Goal: Task Accomplishment & Management: Use online tool/utility

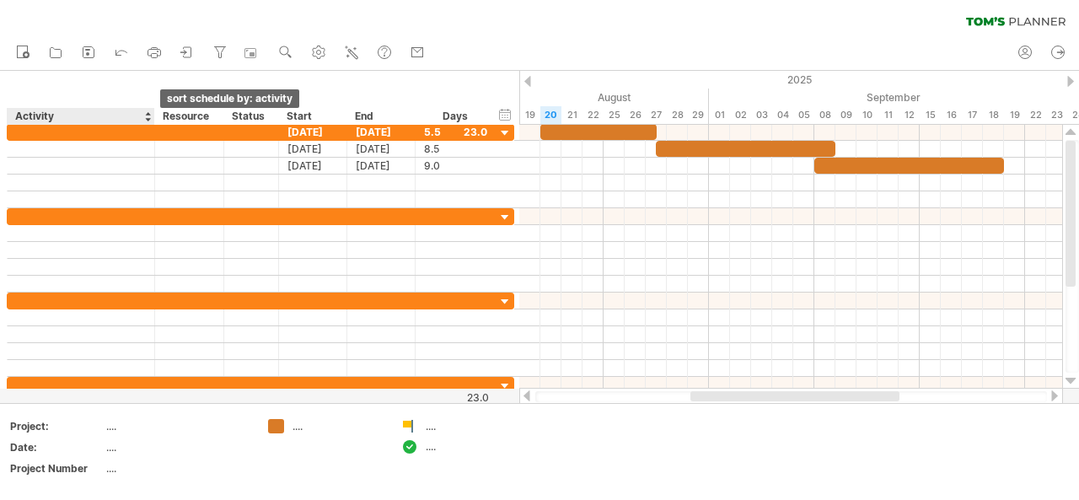
click at [150, 113] on div at bounding box center [147, 116] width 7 height 17
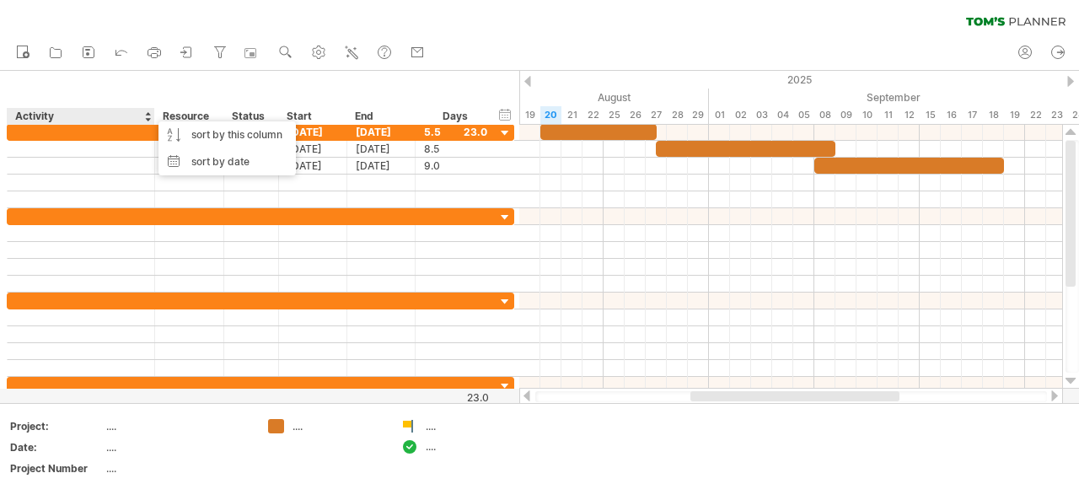
click at [233, 87] on div "hide start/end/duration show start/end/duration ******** Activity ******** Reso…" at bounding box center [259, 98] width 519 height 54
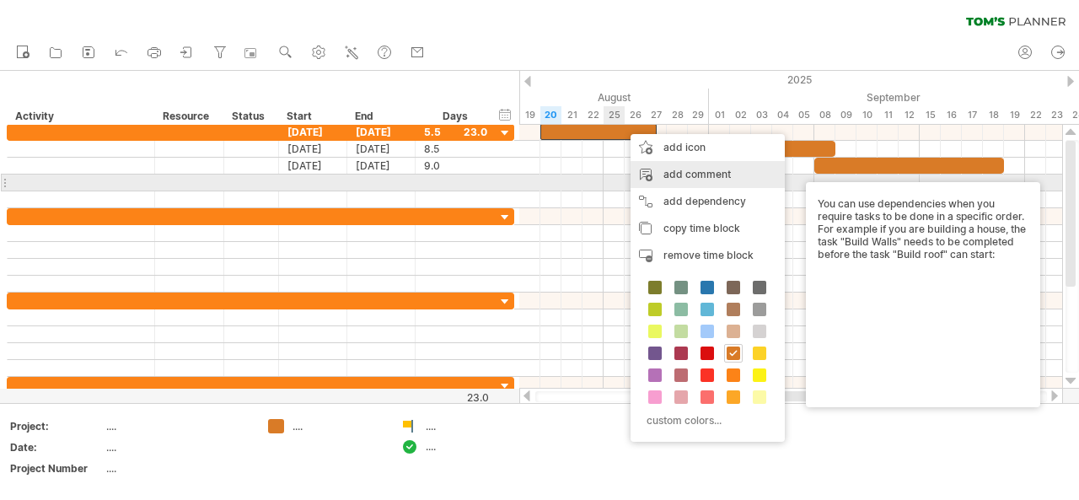
click at [720, 178] on div "add comment" at bounding box center [708, 174] width 154 height 27
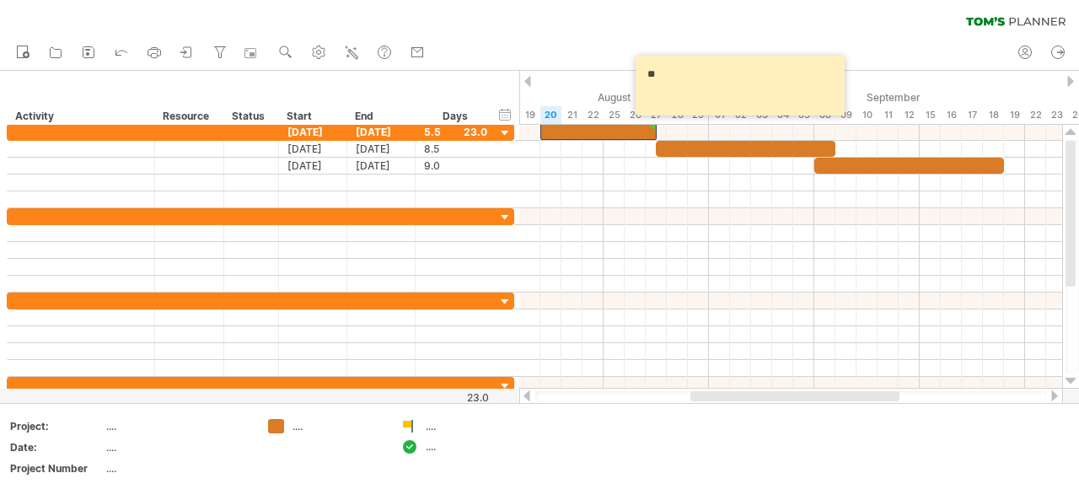
type textarea "*"
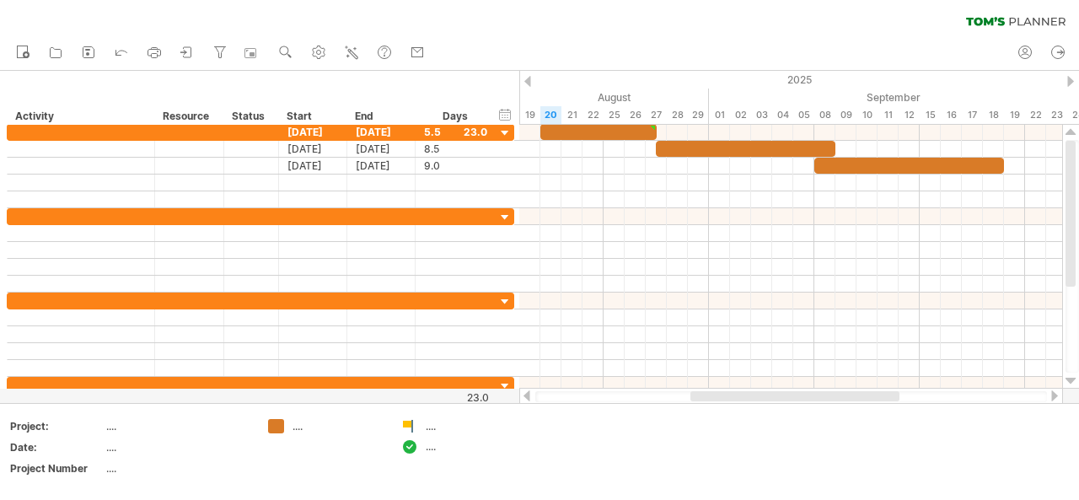
click at [810, 24] on div "clear filter reapply filter" at bounding box center [539, 17] width 1079 height 35
type textarea "**********"
drag, startPoint x: 754, startPoint y: 24, endPoint x: 652, endPoint y: 132, distance: 147.9
click at [652, 132] on div "Trying to reach [DOMAIN_NAME] Connected again... 0% clear filter new" at bounding box center [539, 250] width 1079 height 500
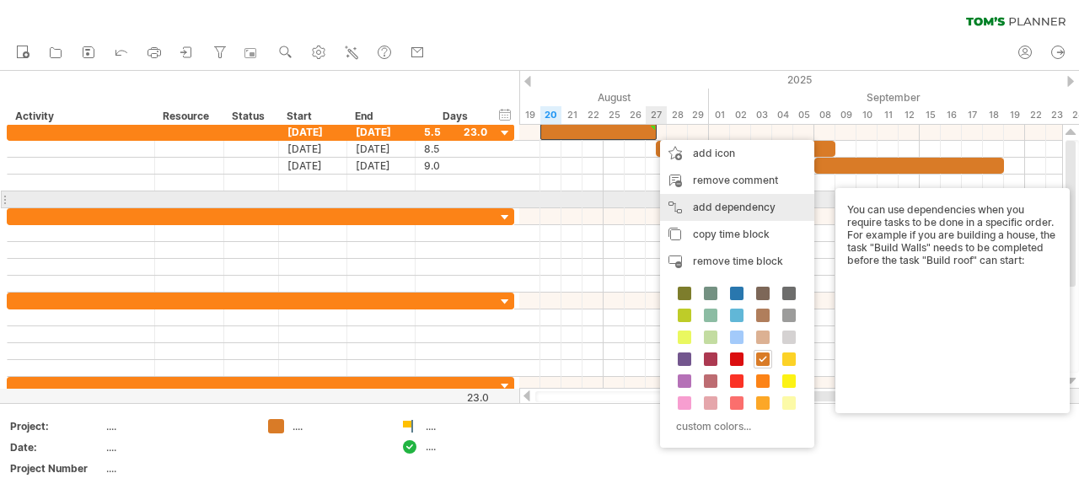
click at [720, 203] on div "add dependency You can use dependencies when you require tasks to be done in a …" at bounding box center [737, 207] width 154 height 27
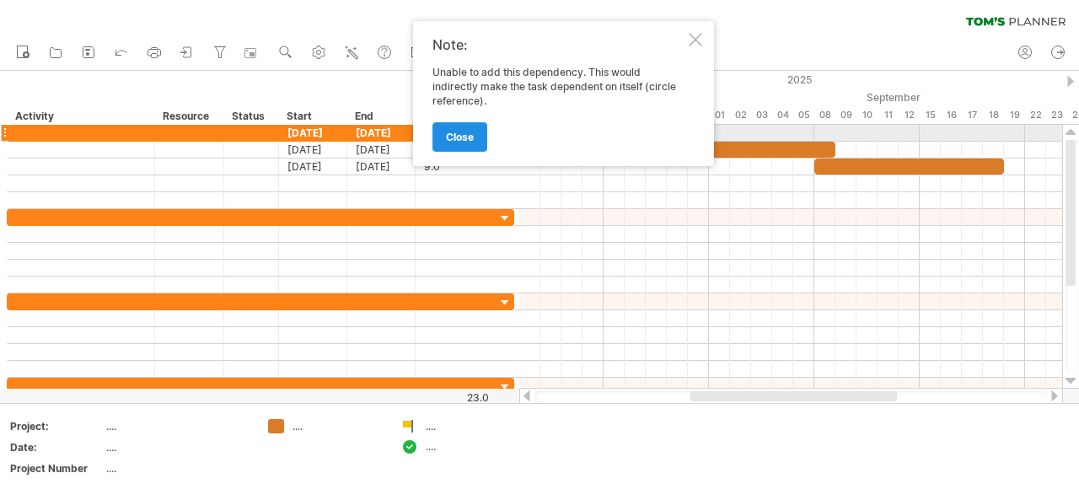
click at [479, 129] on link "close" at bounding box center [460, 137] width 55 height 30
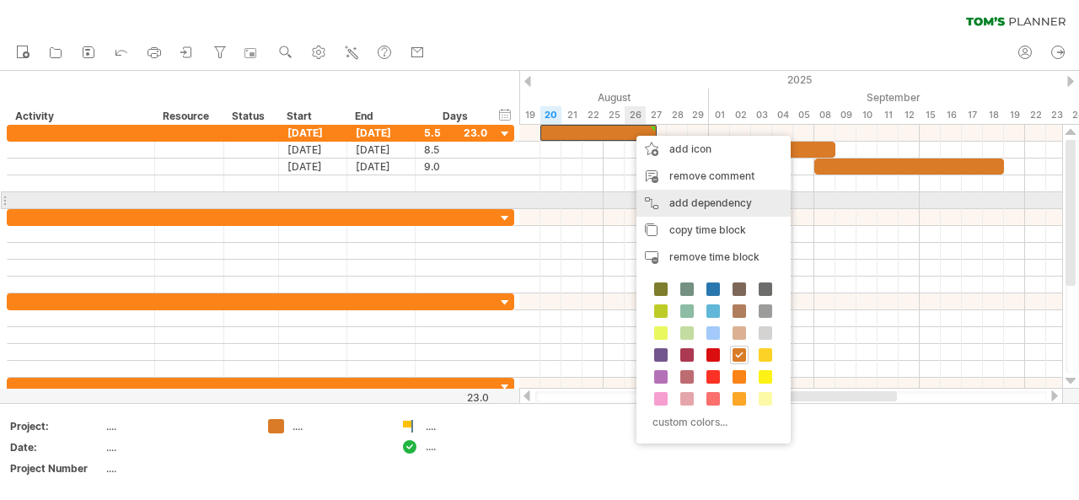
click at [701, 200] on div "add dependency You can use dependencies when you require tasks to be done in a …" at bounding box center [714, 203] width 154 height 27
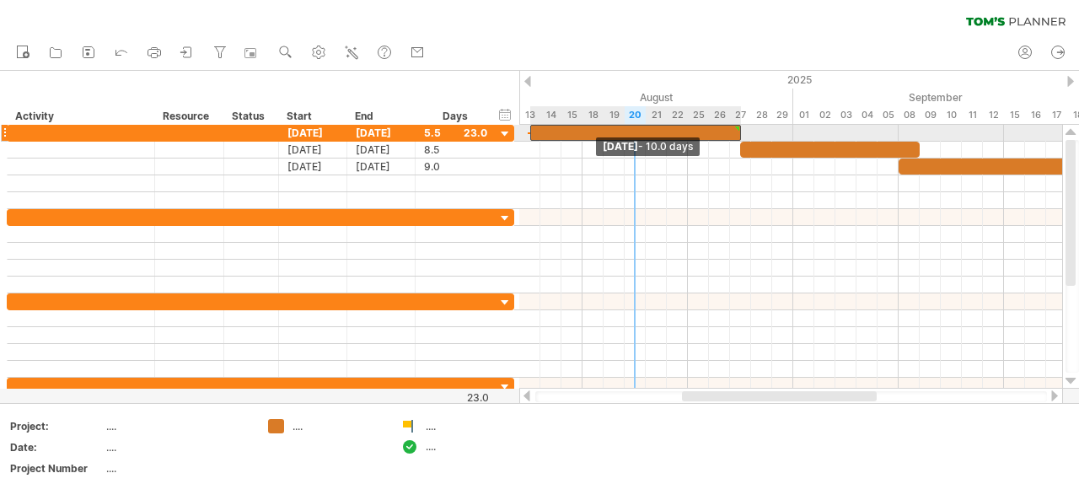
drag, startPoint x: 597, startPoint y: 135, endPoint x: 528, endPoint y: 132, distance: 69.2
click at [528, 132] on span at bounding box center [530, 133] width 7 height 16
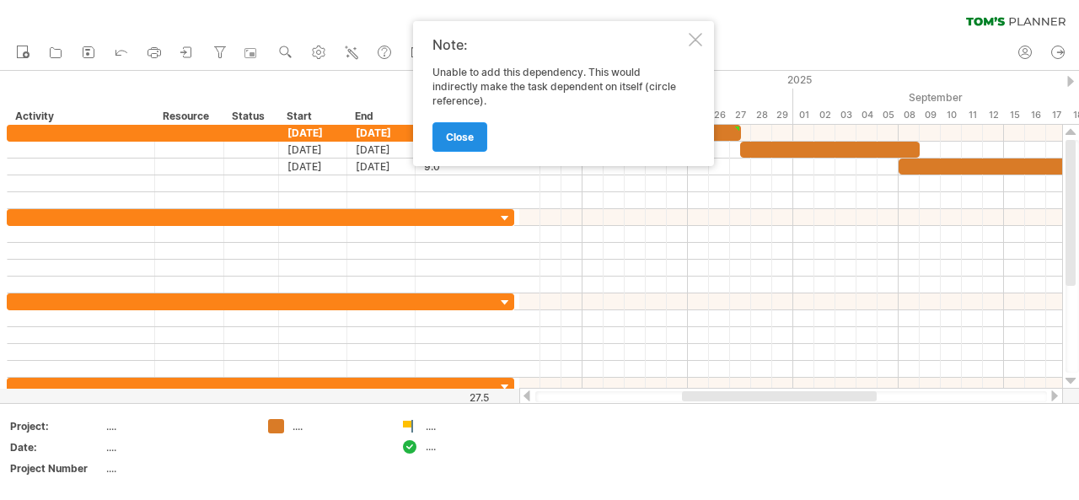
click at [470, 124] on link "close" at bounding box center [460, 137] width 55 height 30
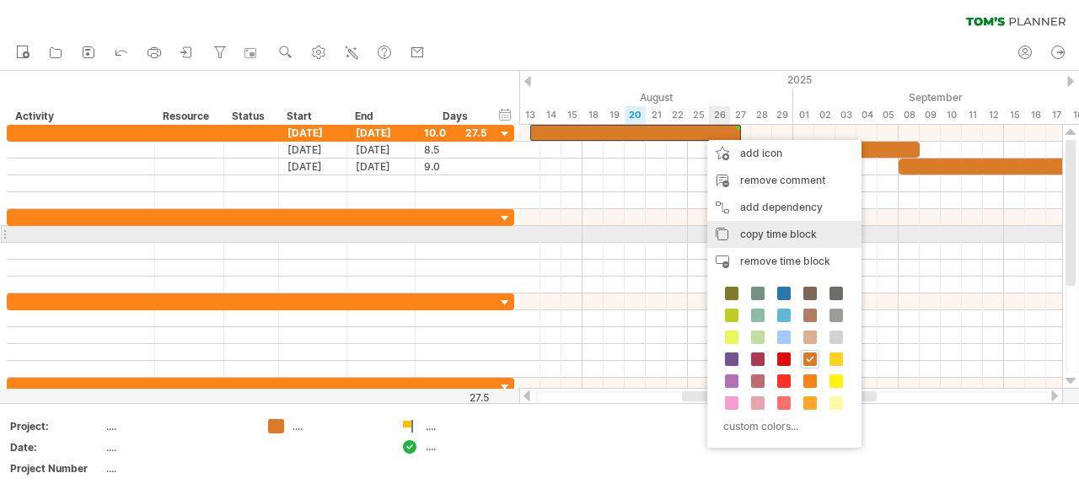
click at [776, 234] on span "copy time block" at bounding box center [778, 234] width 77 height 13
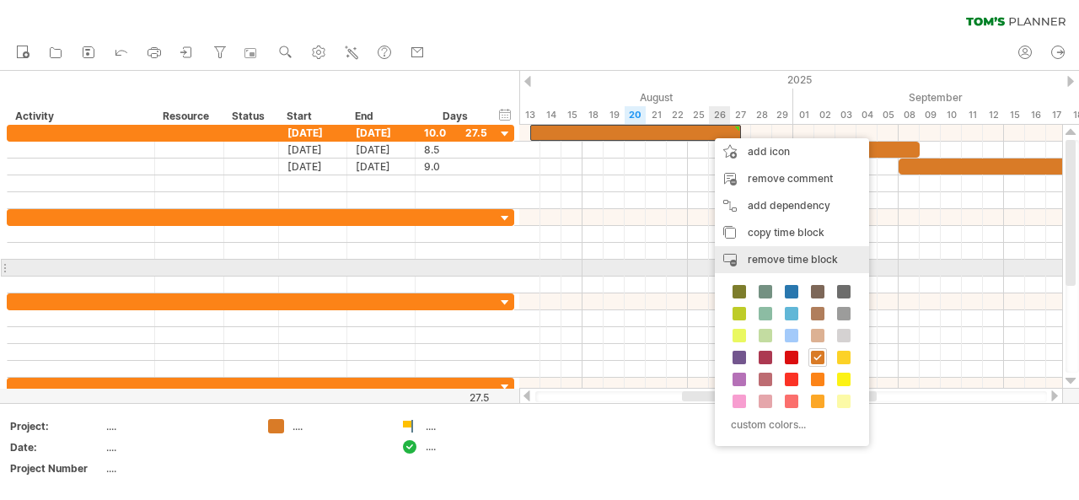
click at [778, 262] on span "remove time block" at bounding box center [793, 259] width 90 height 13
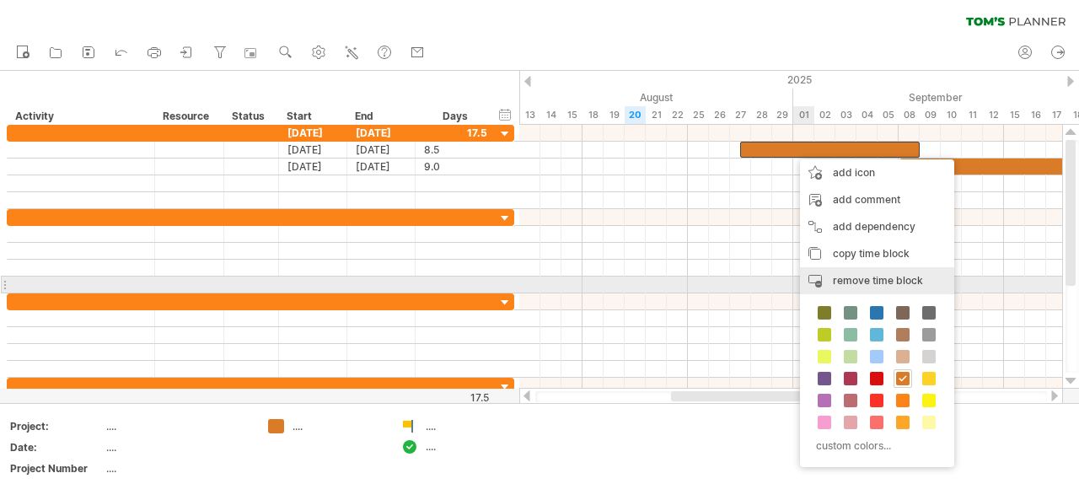
click at [875, 280] on span "remove time block" at bounding box center [878, 280] width 90 height 13
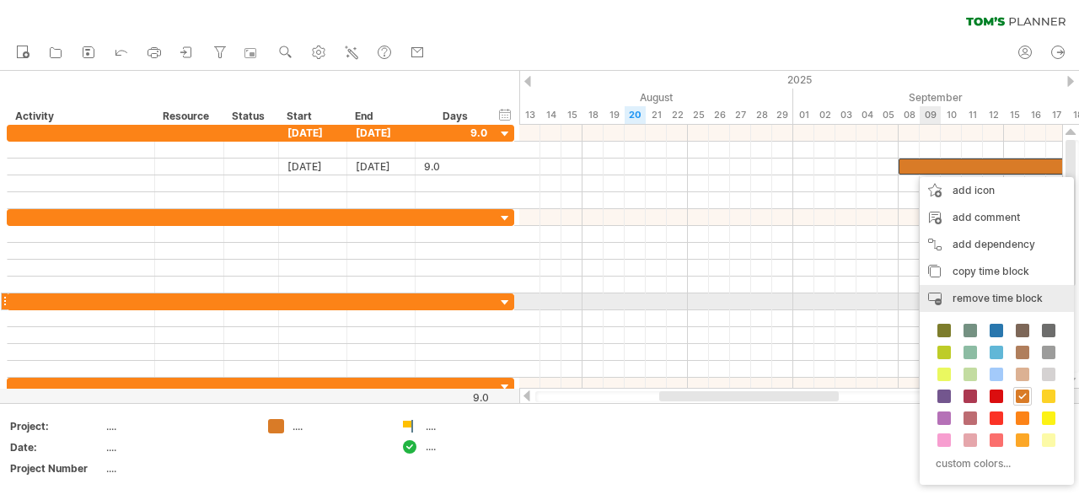
click at [971, 294] on span "remove time block" at bounding box center [998, 298] width 90 height 13
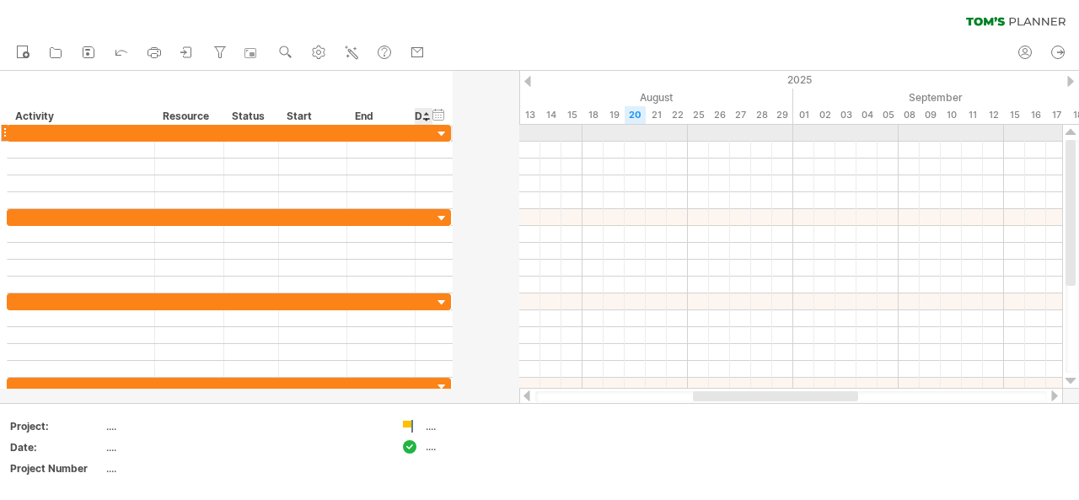
drag, startPoint x: 491, startPoint y: 126, endPoint x: 356, endPoint y: 122, distance: 134.9
click at [356, 122] on div "Trying to reach [DOMAIN_NAME] Connected again... 0% clear filter new" at bounding box center [539, 250] width 1079 height 500
drag, startPoint x: 429, startPoint y: 127, endPoint x: 367, endPoint y: 124, distance: 62.5
click at [367, 124] on div "Trying to reach [DOMAIN_NAME] Connected again... 0% clear filter new" at bounding box center [539, 250] width 1079 height 500
drag, startPoint x: 428, startPoint y: 131, endPoint x: 319, endPoint y: 123, distance: 109.9
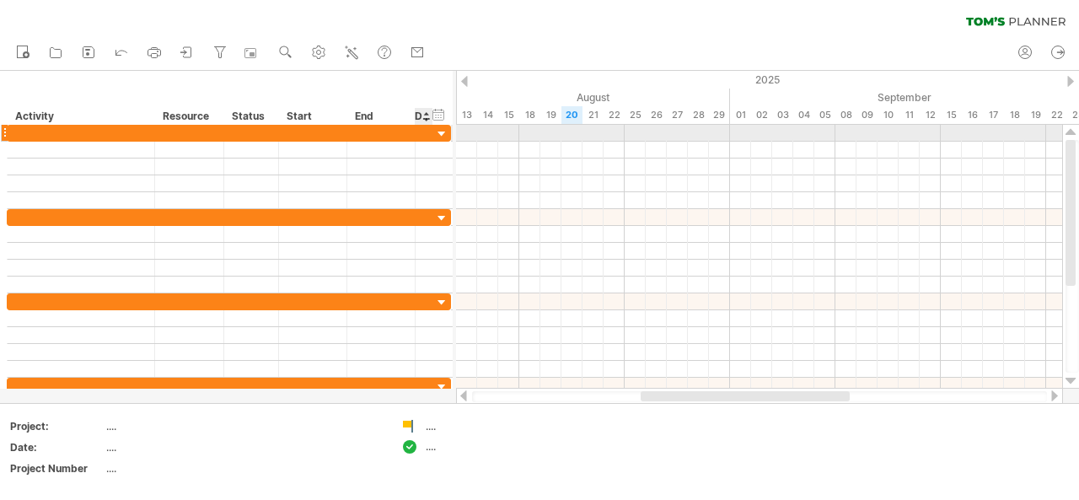
click at [319, 123] on div "Trying to reach [DOMAIN_NAME] Connected again... 0% clear filter new" at bounding box center [539, 250] width 1079 height 500
drag, startPoint x: 427, startPoint y: 126, endPoint x: 371, endPoint y: 134, distance: 57.1
click at [371, 134] on div at bounding box center [229, 133] width 444 height 17
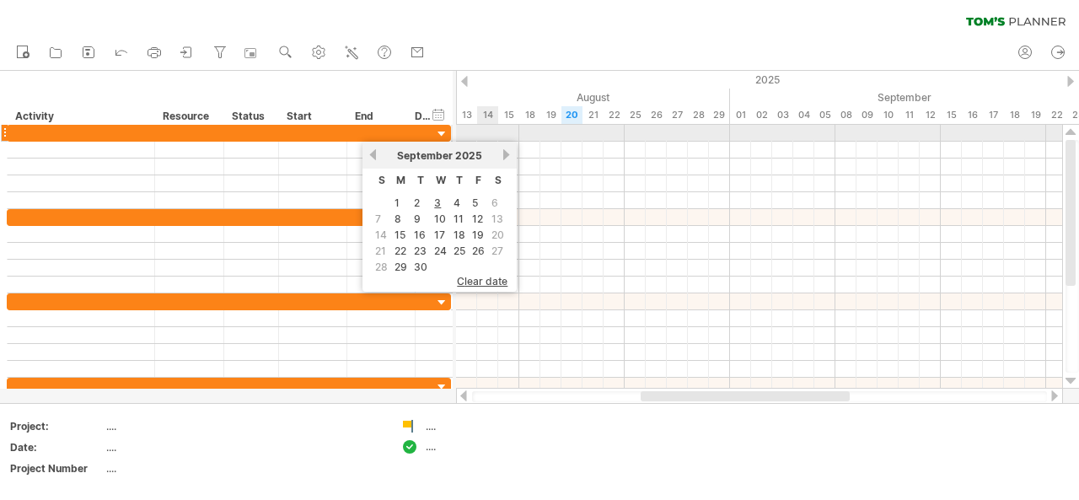
click at [484, 132] on div at bounding box center [759, 133] width 606 height 17
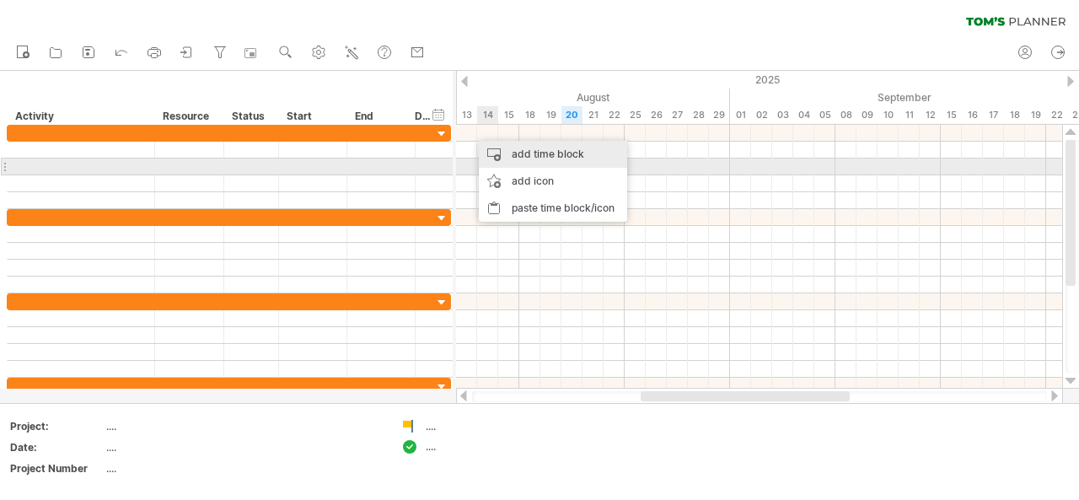
click at [541, 161] on div "add time block" at bounding box center [553, 154] width 148 height 27
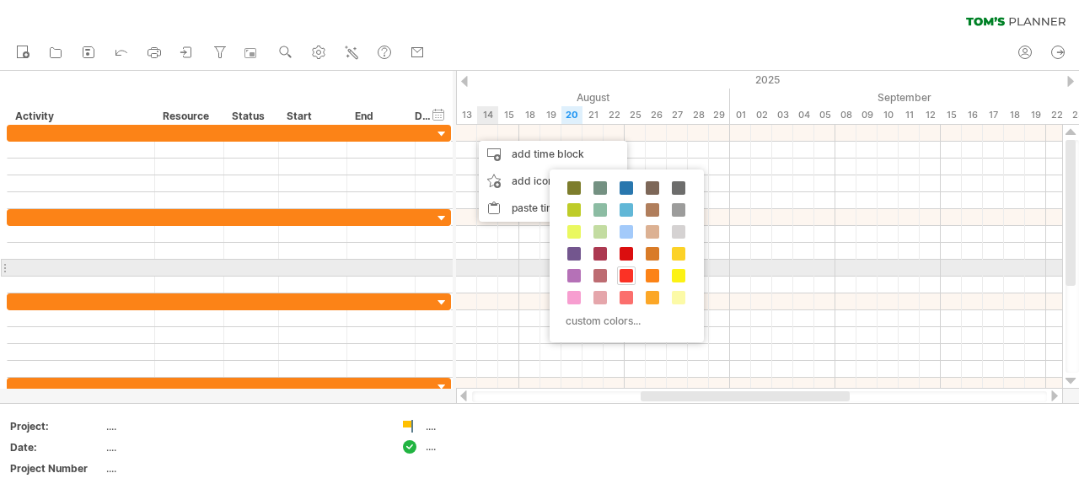
click at [626, 271] on span at bounding box center [626, 275] width 13 height 13
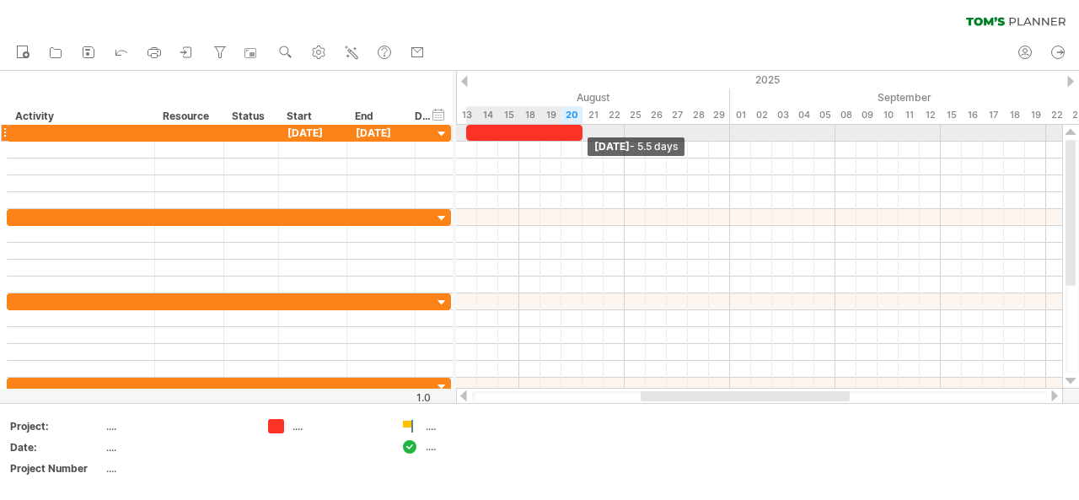
drag, startPoint x: 484, startPoint y: 130, endPoint x: 575, endPoint y: 133, distance: 91.1
click at [575, 133] on div at bounding box center [524, 133] width 116 height 16
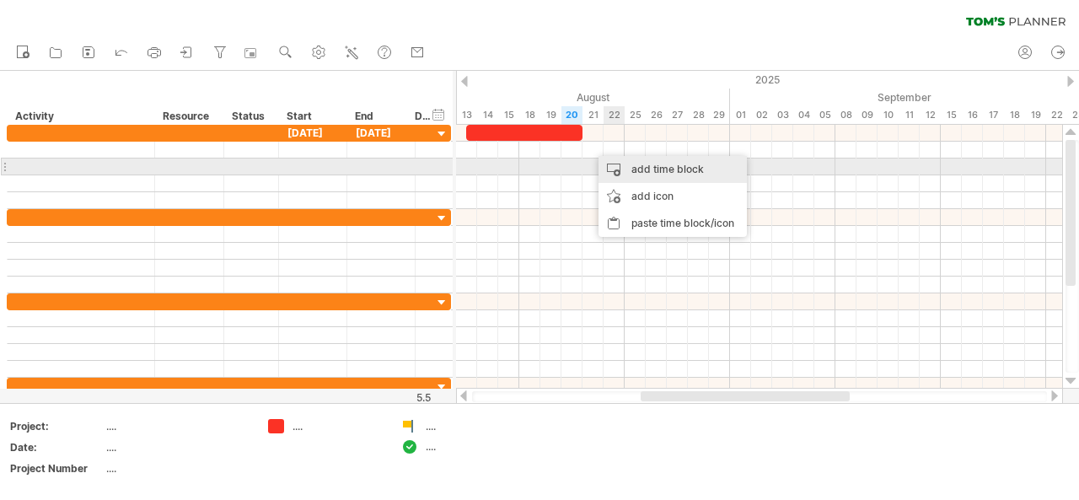
click at [643, 173] on div "add time block" at bounding box center [673, 169] width 148 height 27
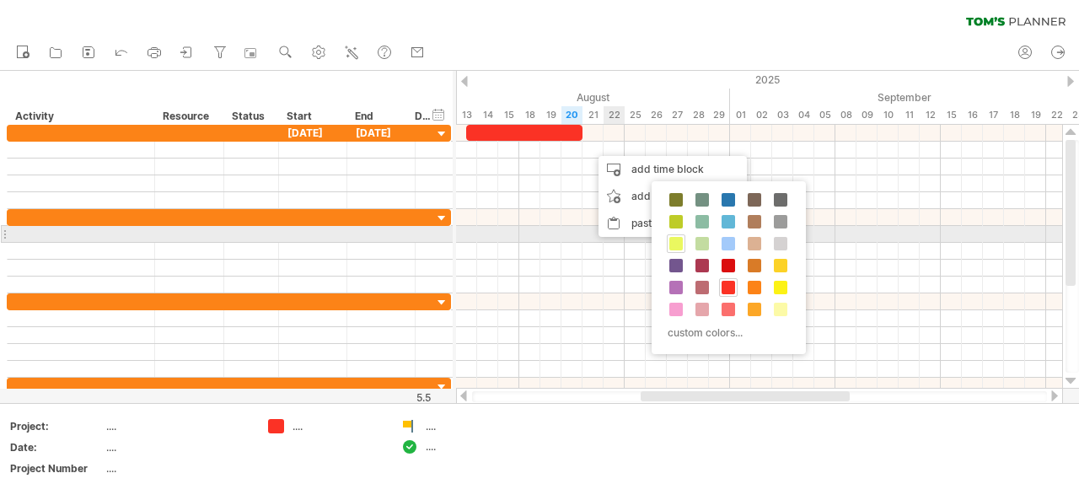
click at [675, 239] on span at bounding box center [675, 243] width 13 height 13
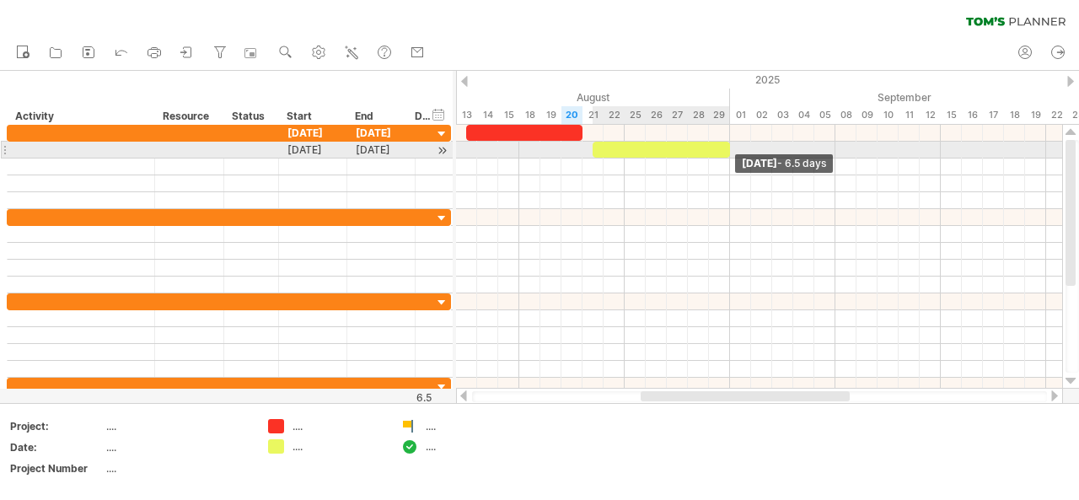
drag, startPoint x: 612, startPoint y: 149, endPoint x: 725, endPoint y: 153, distance: 113.1
click at [725, 153] on div at bounding box center [661, 150] width 137 height 16
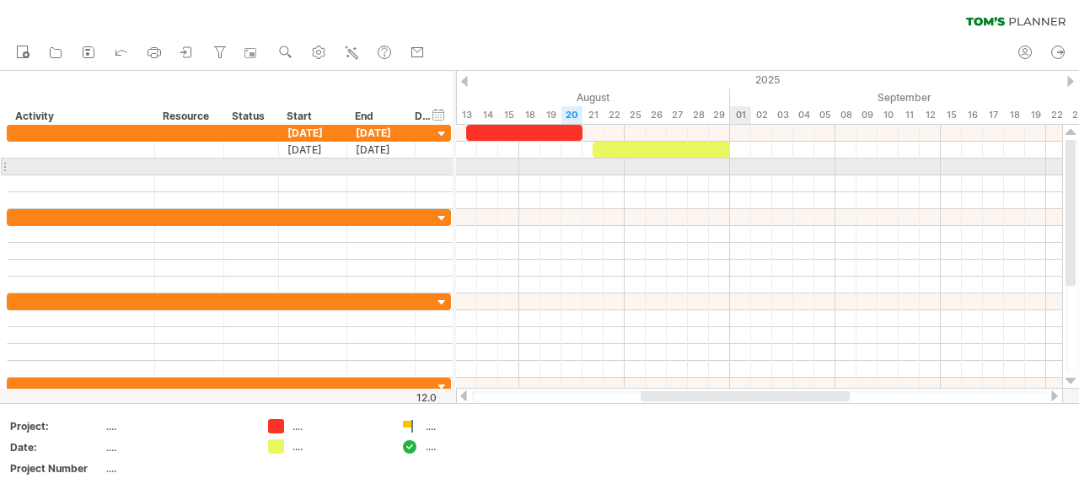
click at [741, 169] on div at bounding box center [759, 167] width 606 height 17
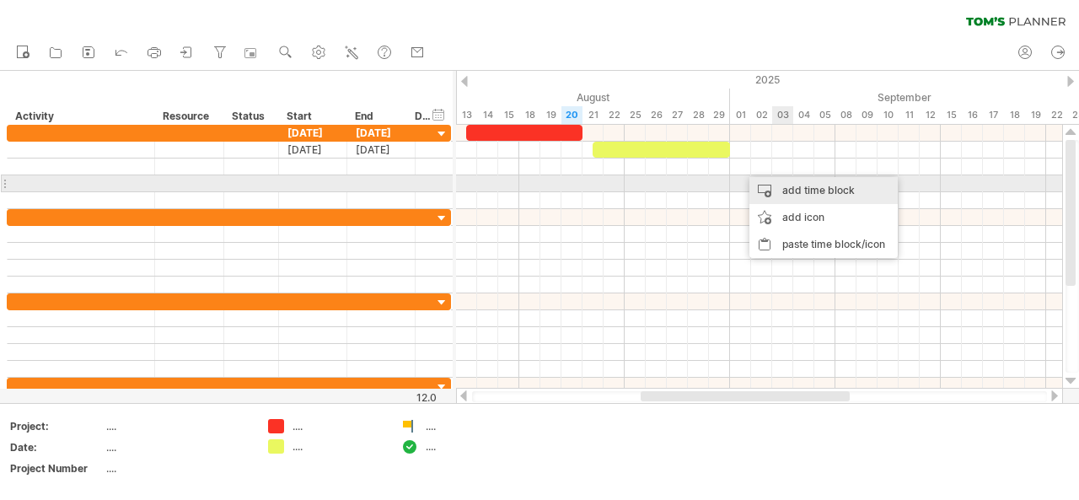
click at [814, 184] on div "add time block" at bounding box center [824, 190] width 148 height 27
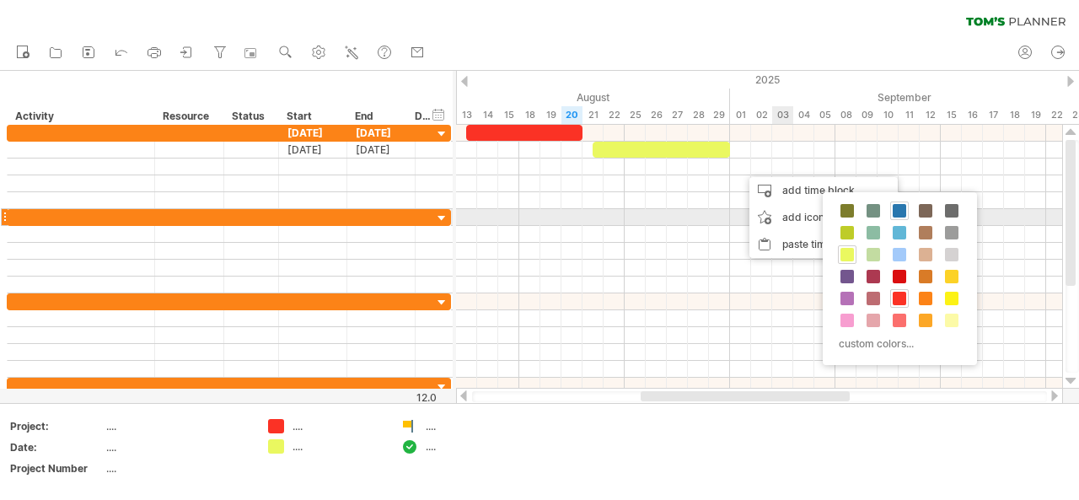
click at [897, 212] on span at bounding box center [899, 210] width 13 height 13
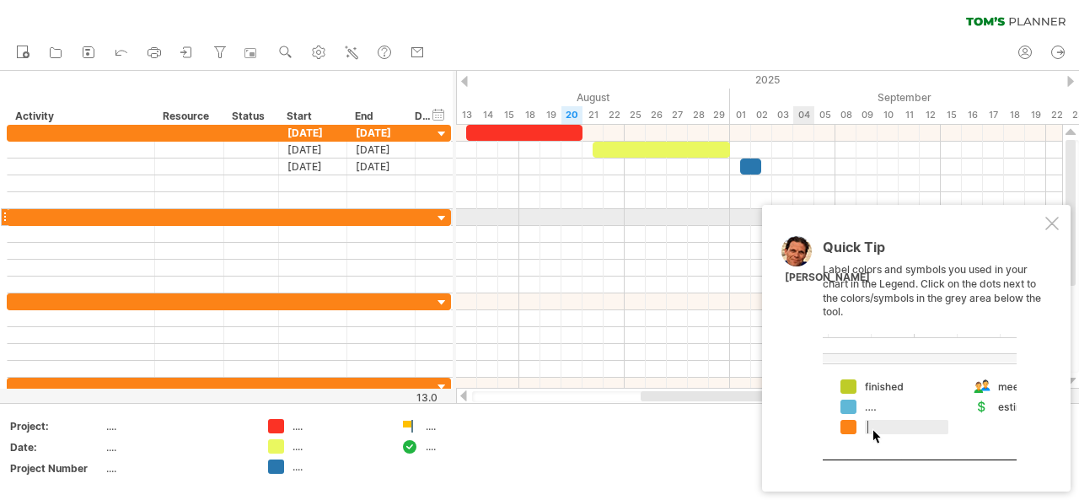
click at [1051, 220] on div at bounding box center [1051, 223] width 13 height 13
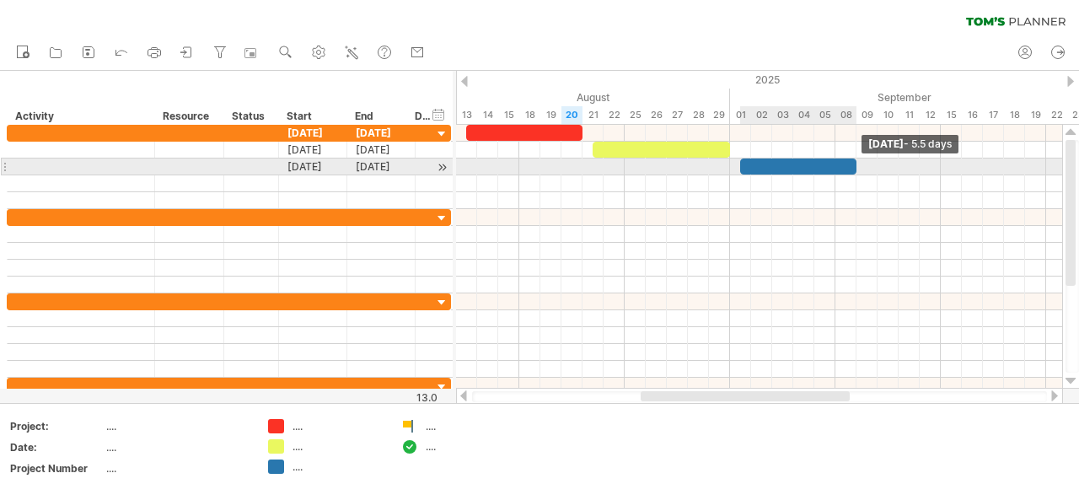
drag, startPoint x: 759, startPoint y: 163, endPoint x: 855, endPoint y: 166, distance: 96.2
click at [855, 166] on span at bounding box center [856, 167] width 7 height 16
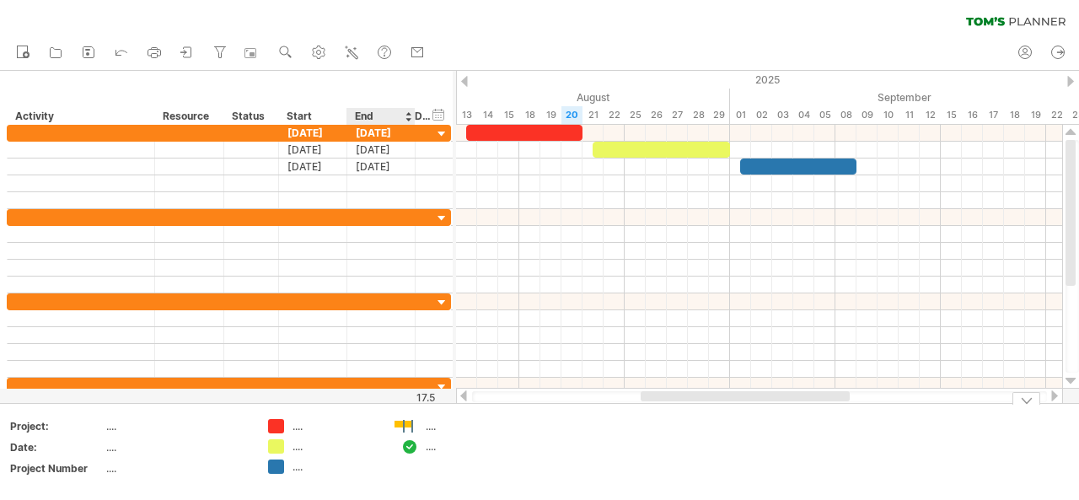
click at [409, 429] on div "Trying to reach [DOMAIN_NAME] Connected again... 0% clear filter new" at bounding box center [539, 250] width 1079 height 500
click at [412, 424] on div at bounding box center [409, 427] width 17 height 16
click at [430, 427] on div "...." at bounding box center [472, 426] width 92 height 14
click at [292, 426] on div "...." at bounding box center [326, 426] width 116 height 14
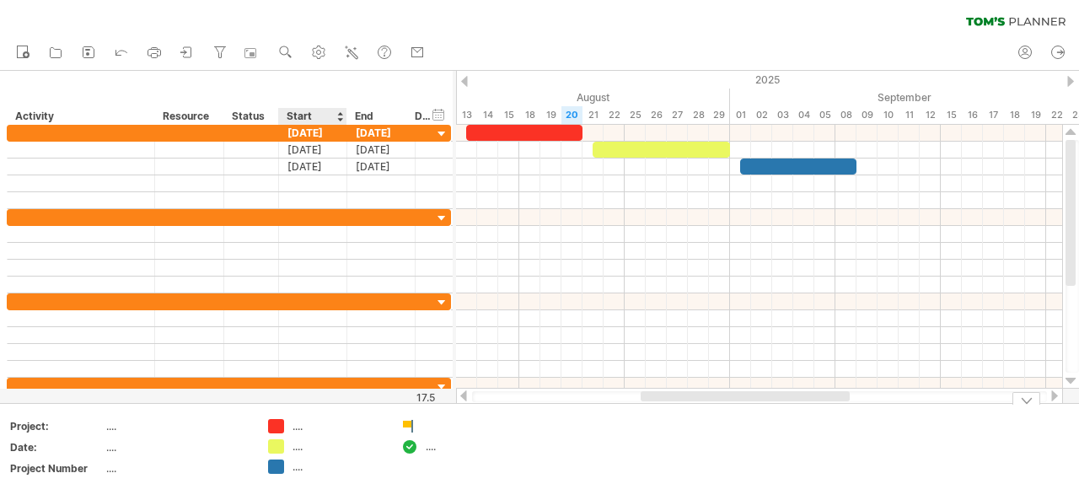
click at [293, 425] on div "...." at bounding box center [339, 426] width 92 height 14
type input "*****"
click at [301, 444] on div "...." at bounding box center [339, 446] width 92 height 14
type input "*"
type input "**********"
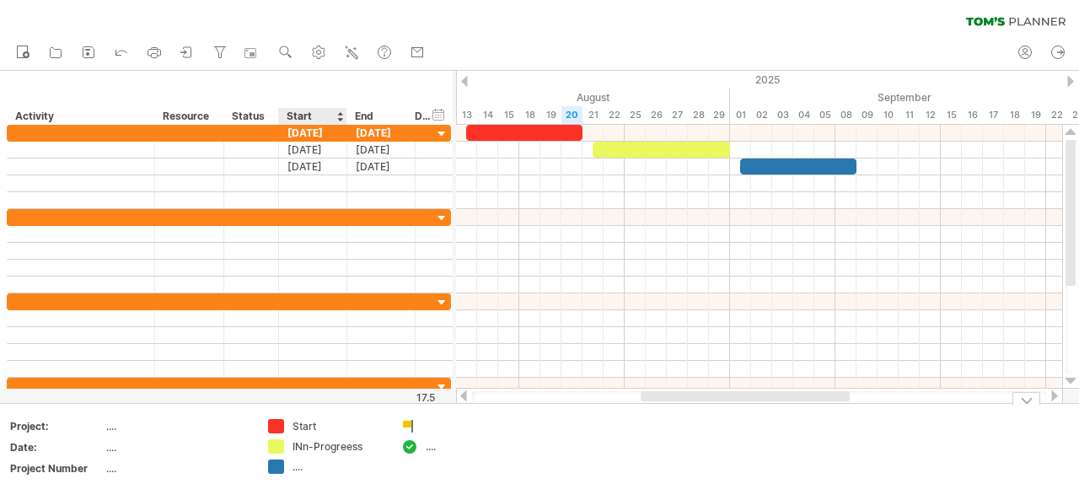
click at [304, 468] on div "...." at bounding box center [339, 467] width 92 height 14
type input "******"
click at [309, 441] on div "INn-Progreess" at bounding box center [339, 446] width 92 height 14
click at [309, 441] on input "**********" at bounding box center [334, 446] width 83 height 14
click at [356, 449] on input "**********" at bounding box center [334, 446] width 83 height 14
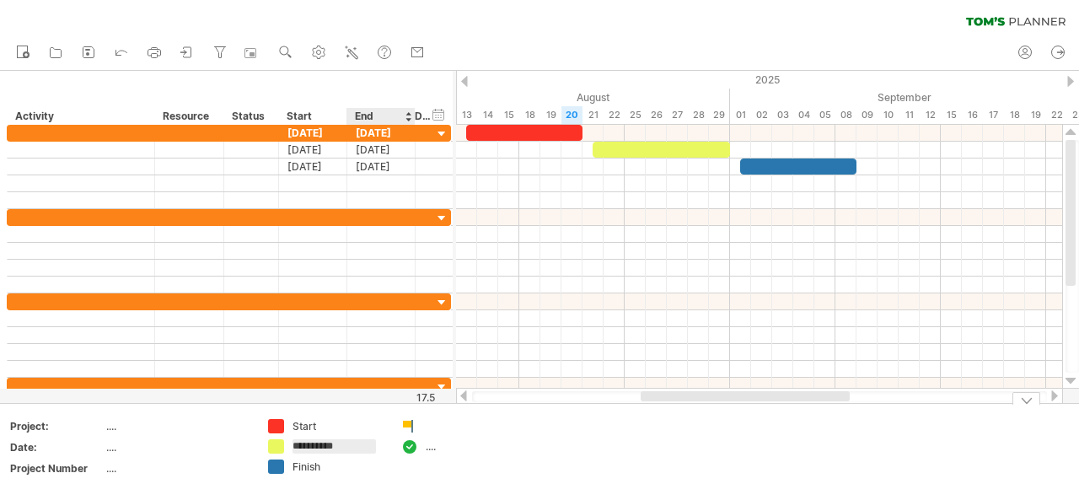
type input "**********"
click at [192, 440] on div "...." at bounding box center [177, 447] width 142 height 14
click at [106, 422] on div "...." at bounding box center [177, 426] width 142 height 14
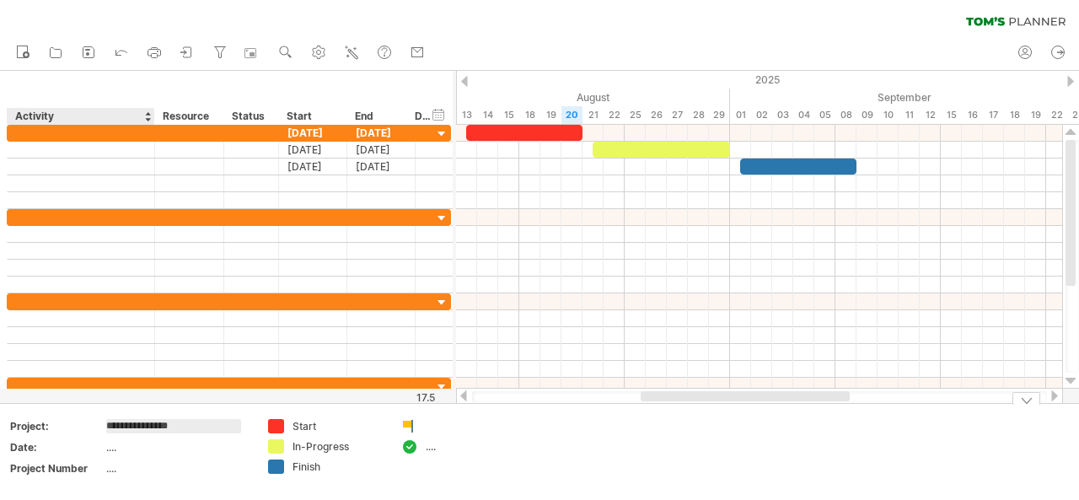
type input "**********"
click at [121, 447] on div "...." at bounding box center [177, 447] width 142 height 14
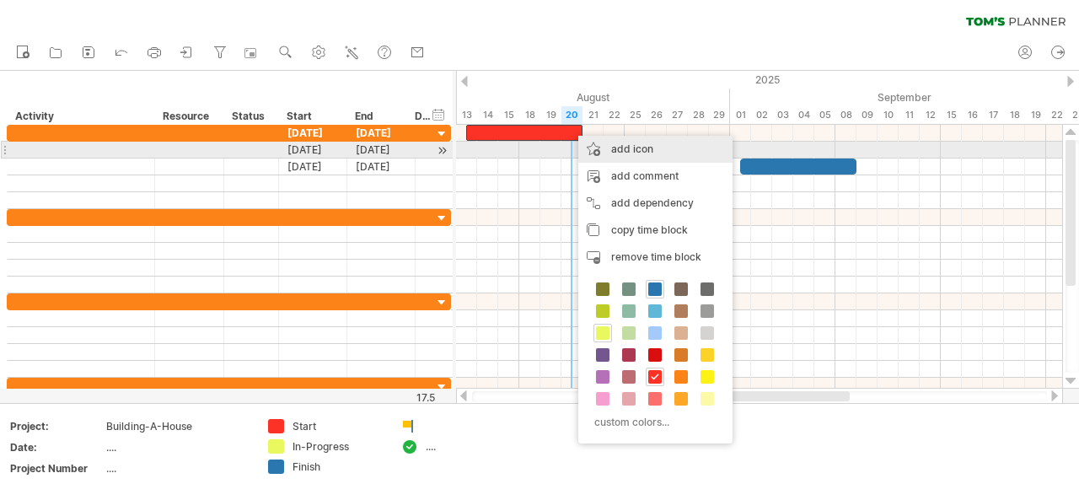
click at [652, 149] on div "add icon" at bounding box center [655, 149] width 154 height 27
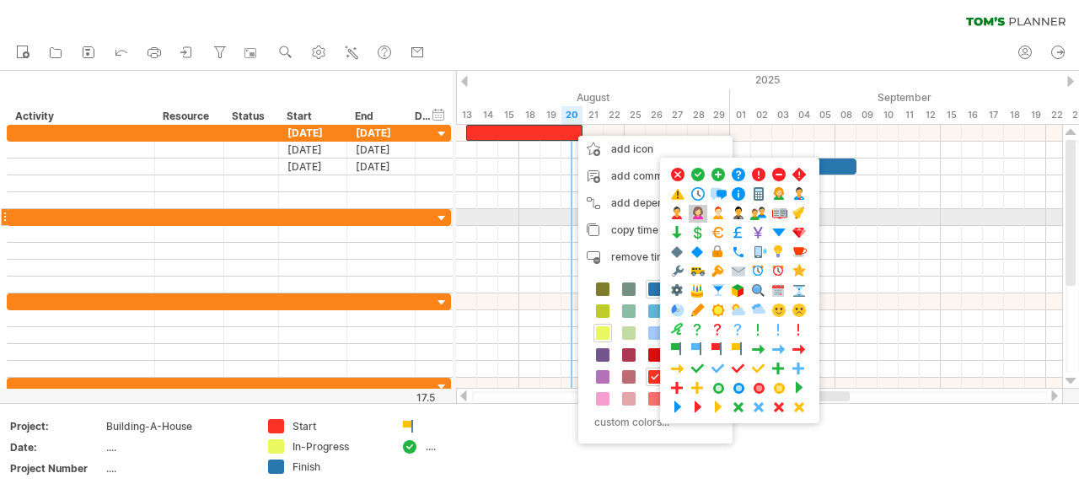
click at [696, 217] on span at bounding box center [698, 214] width 17 height 16
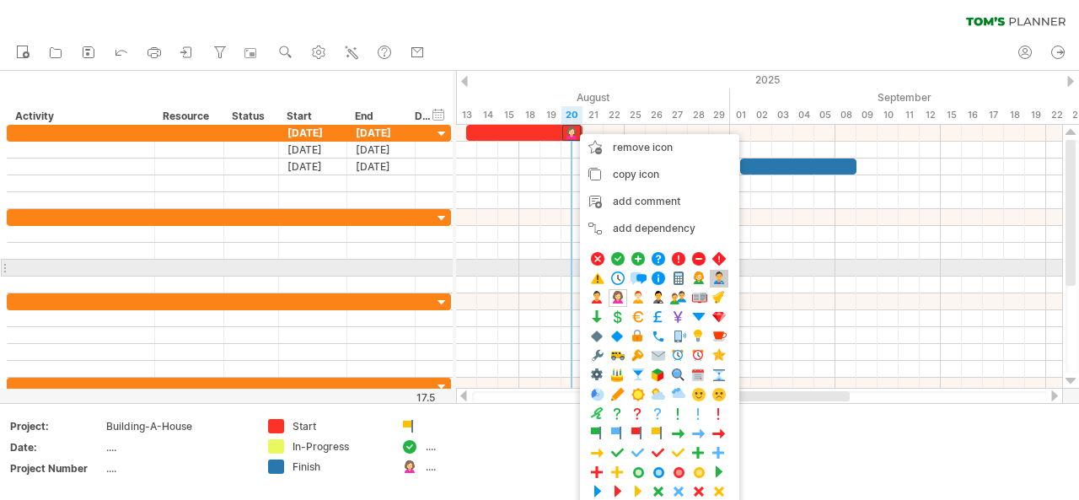
click at [712, 275] on span at bounding box center [719, 279] width 17 height 16
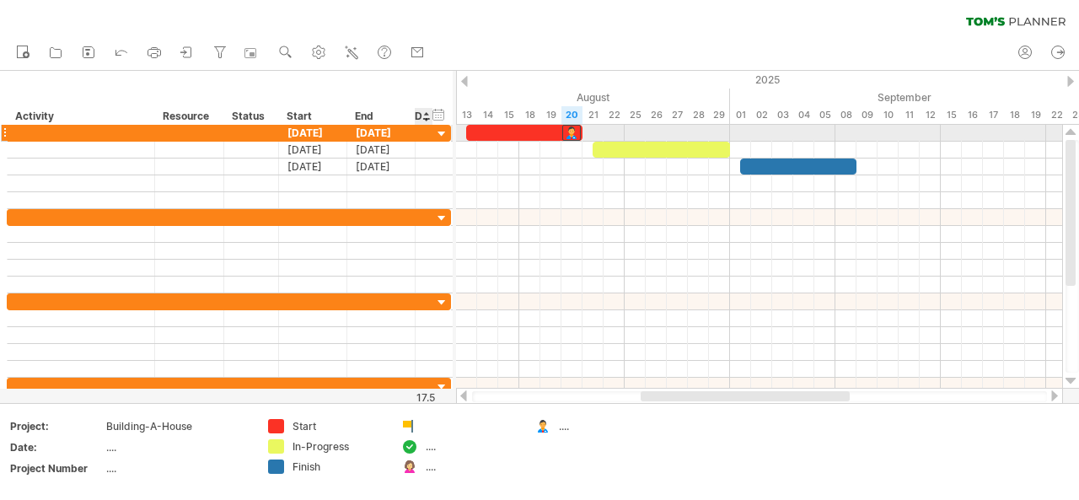
click at [436, 136] on div at bounding box center [442, 134] width 16 height 16
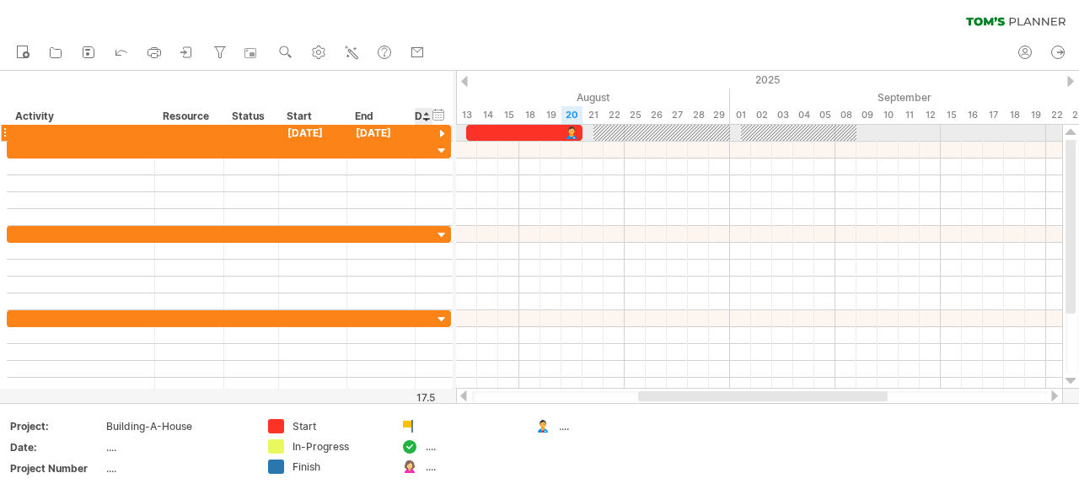
click at [436, 136] on div at bounding box center [442, 134] width 16 height 16
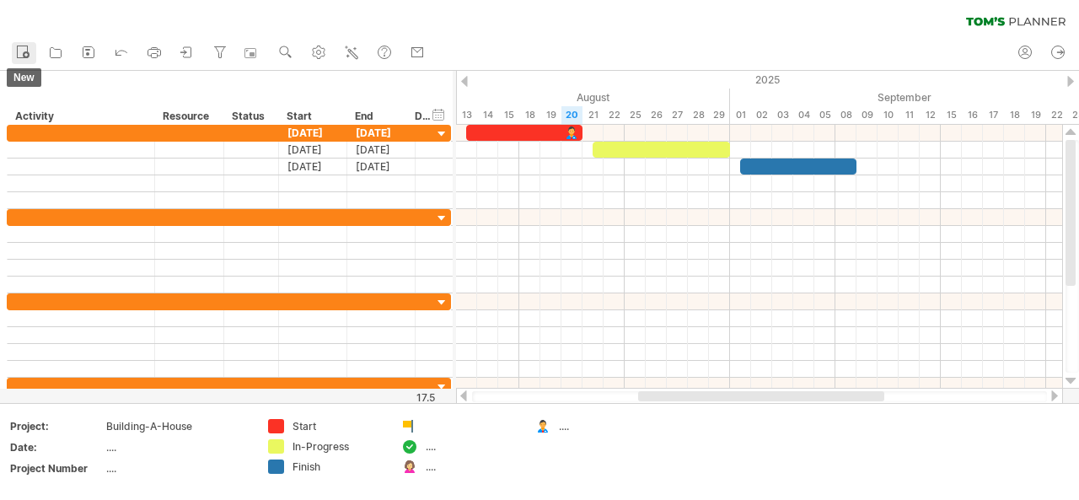
click at [25, 48] on icon at bounding box center [22, 51] width 17 height 17
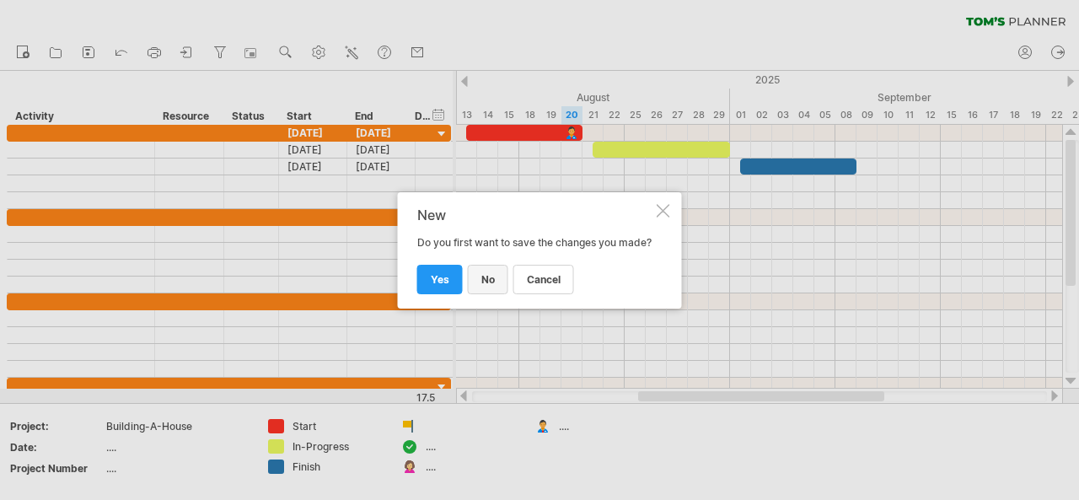
click at [492, 284] on span "no" at bounding box center [487, 279] width 13 height 13
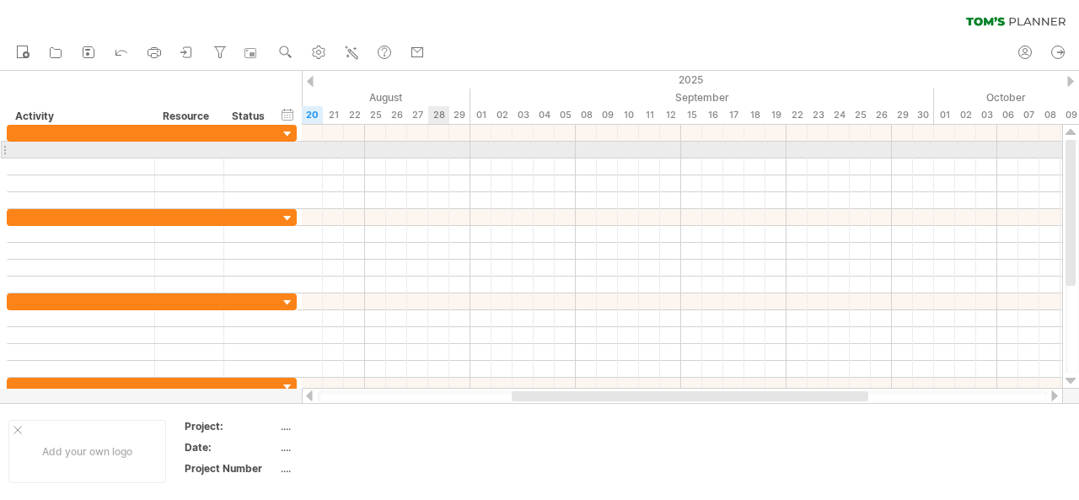
click at [437, 149] on div at bounding box center [682, 150] width 761 height 17
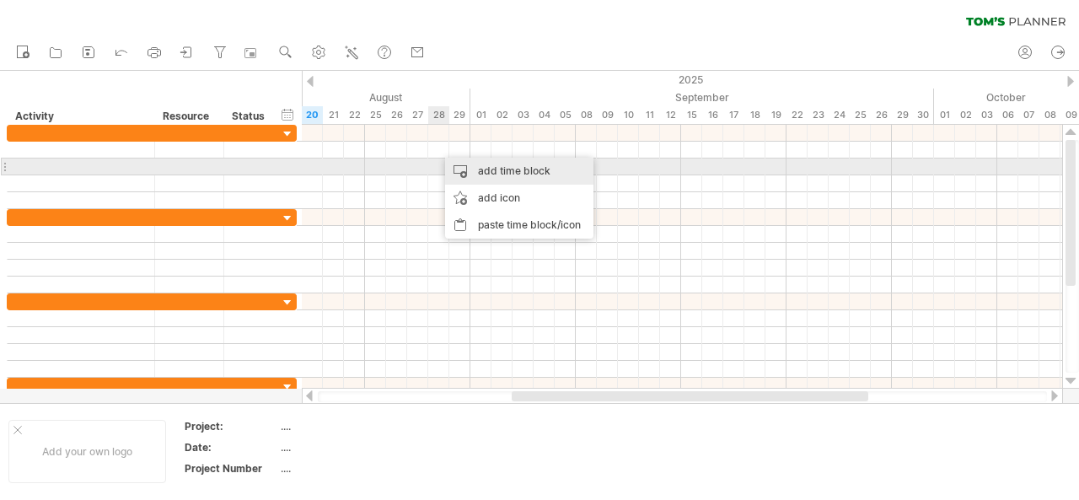
click at [504, 175] on div "add time block" at bounding box center [519, 171] width 148 height 27
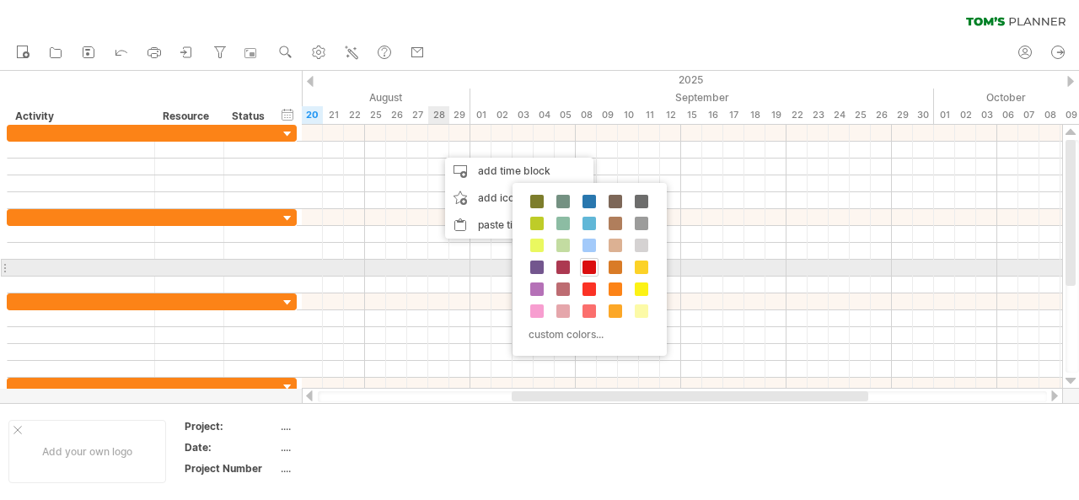
click at [591, 267] on span at bounding box center [589, 267] width 13 height 13
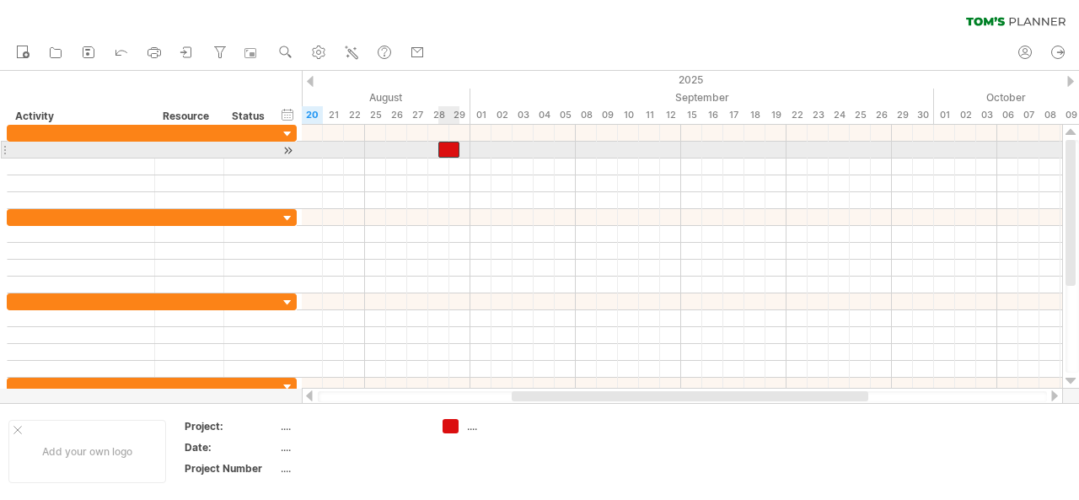
click at [454, 150] on div at bounding box center [448, 150] width 21 height 16
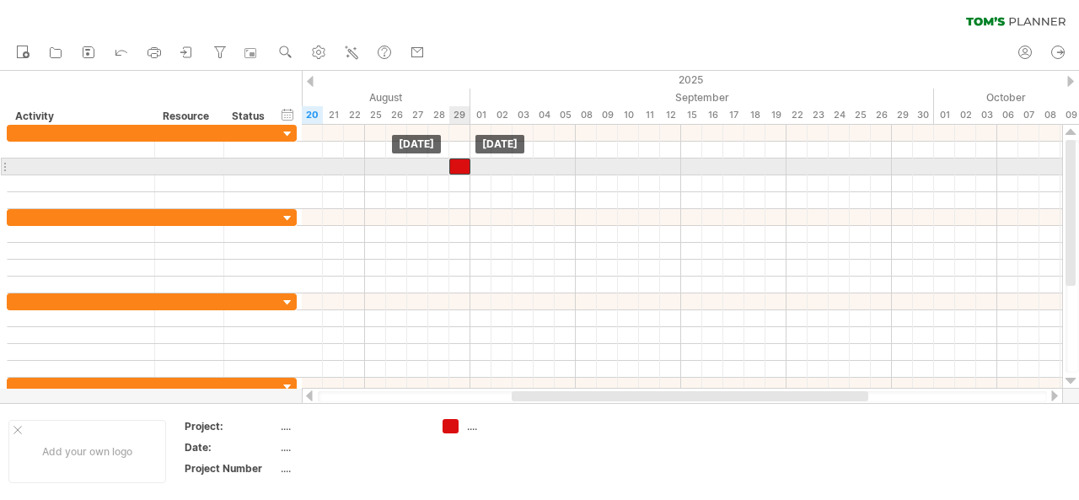
drag, startPoint x: 454, startPoint y: 150, endPoint x: 461, endPoint y: 162, distance: 13.6
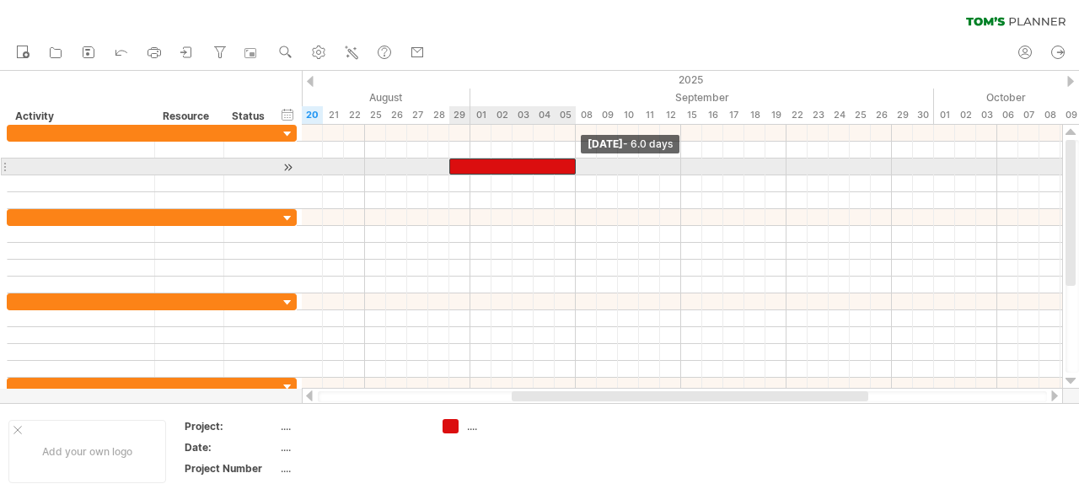
drag, startPoint x: 469, startPoint y: 165, endPoint x: 578, endPoint y: 161, distance: 109.7
click at [578, 161] on span at bounding box center [575, 167] width 7 height 16
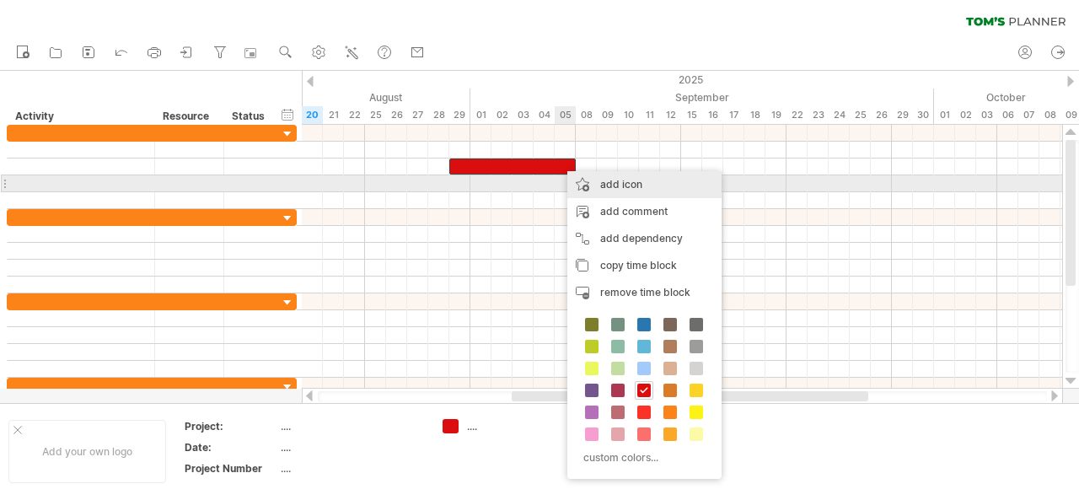
click at [645, 188] on div "add icon" at bounding box center [644, 184] width 154 height 27
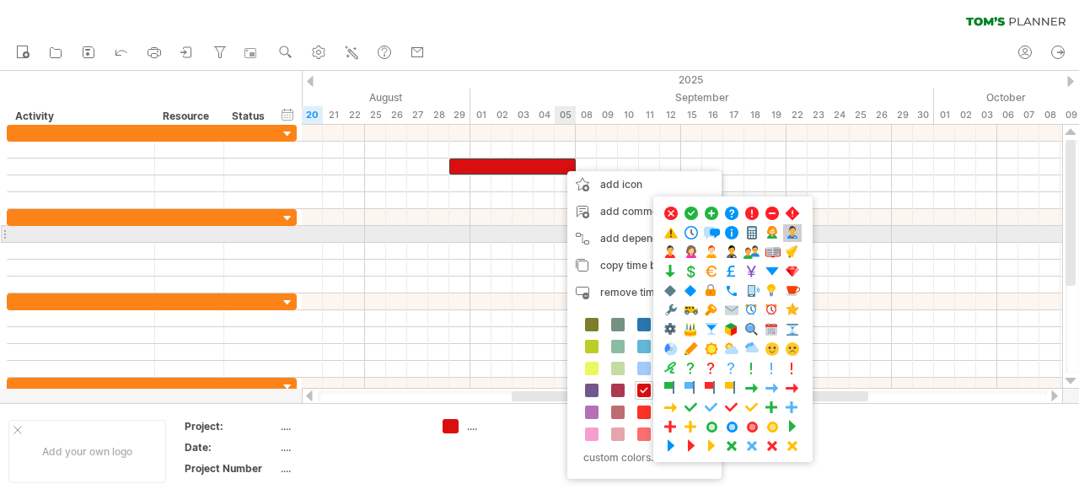
click at [786, 234] on span at bounding box center [792, 233] width 17 height 16
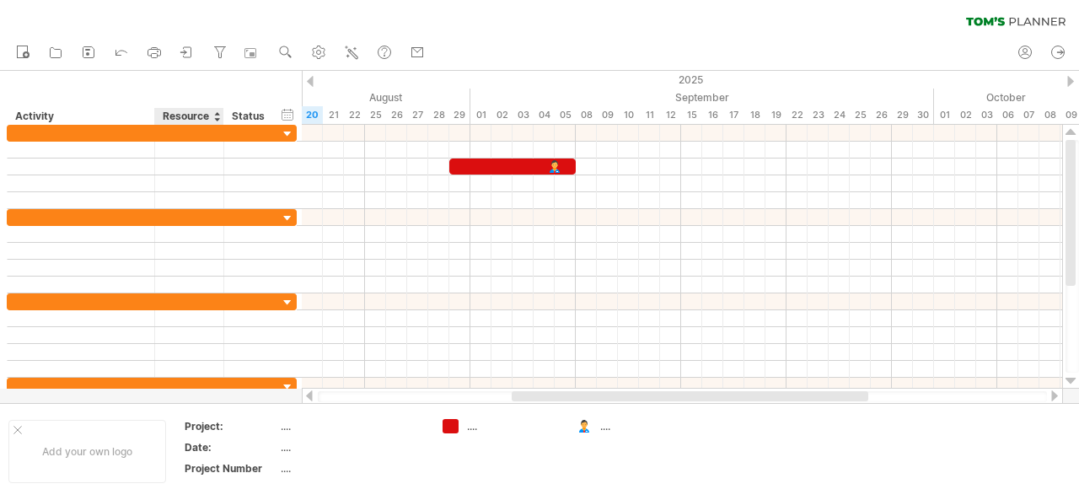
click at [179, 109] on div "Resource" at bounding box center [188, 116] width 51 height 17
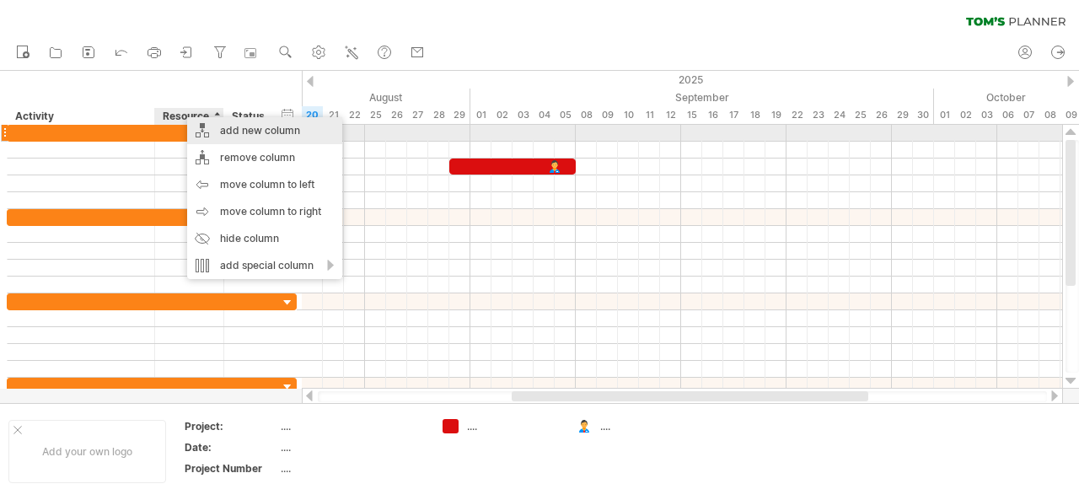
click at [255, 129] on div "add new column" at bounding box center [264, 130] width 155 height 27
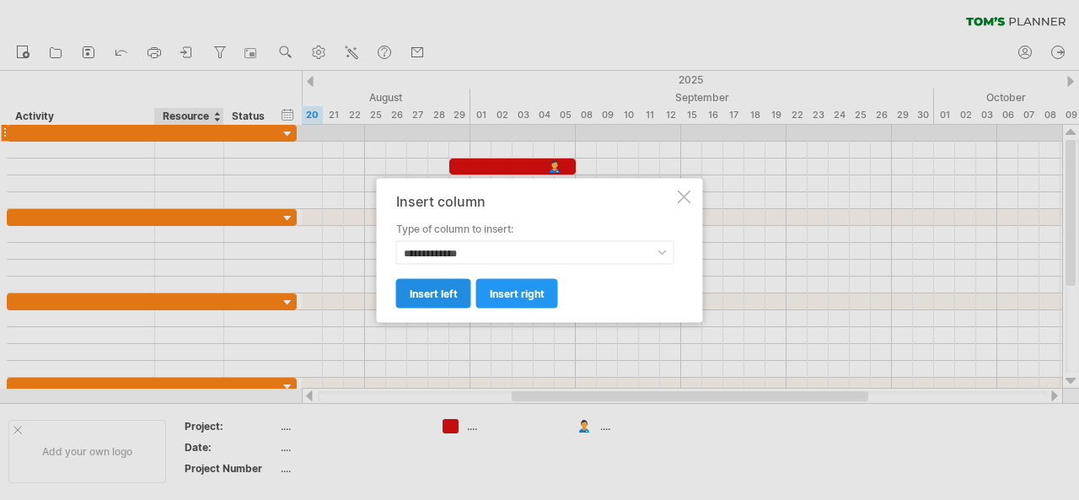
click at [443, 289] on span "insert left" at bounding box center [434, 293] width 48 height 13
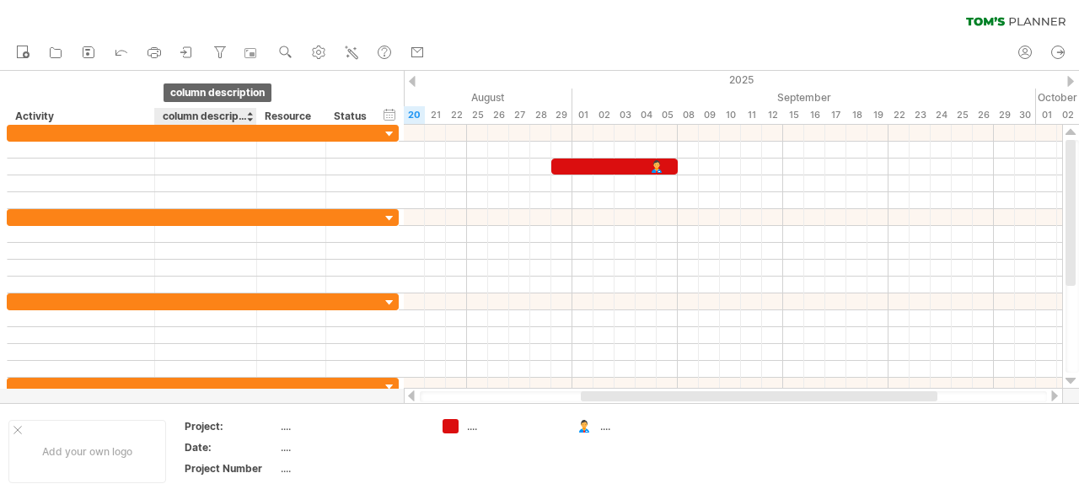
click at [228, 113] on div "column description" at bounding box center [205, 116] width 84 height 17
click at [245, 115] on input "**********" at bounding box center [205, 116] width 84 height 17
click at [233, 113] on input "*********" at bounding box center [205, 116] width 84 height 17
type input "*"
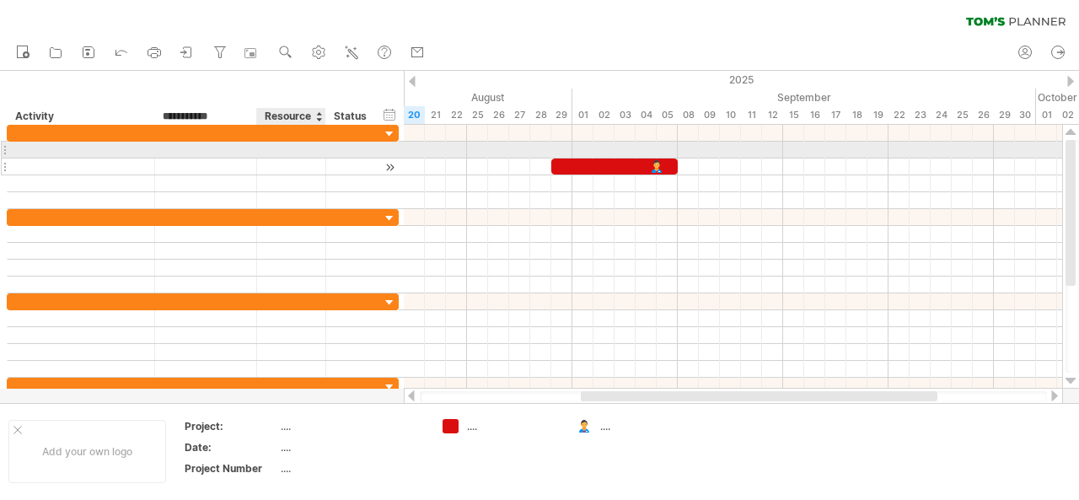
click at [296, 159] on div at bounding box center [291, 167] width 51 height 16
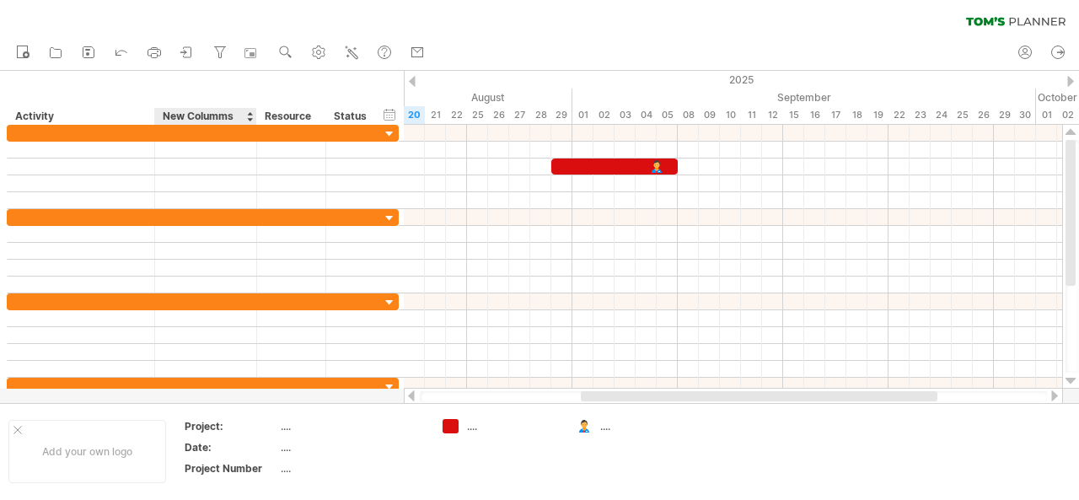
click at [237, 112] on div "New Columms" at bounding box center [205, 116] width 84 height 17
type input "**********"
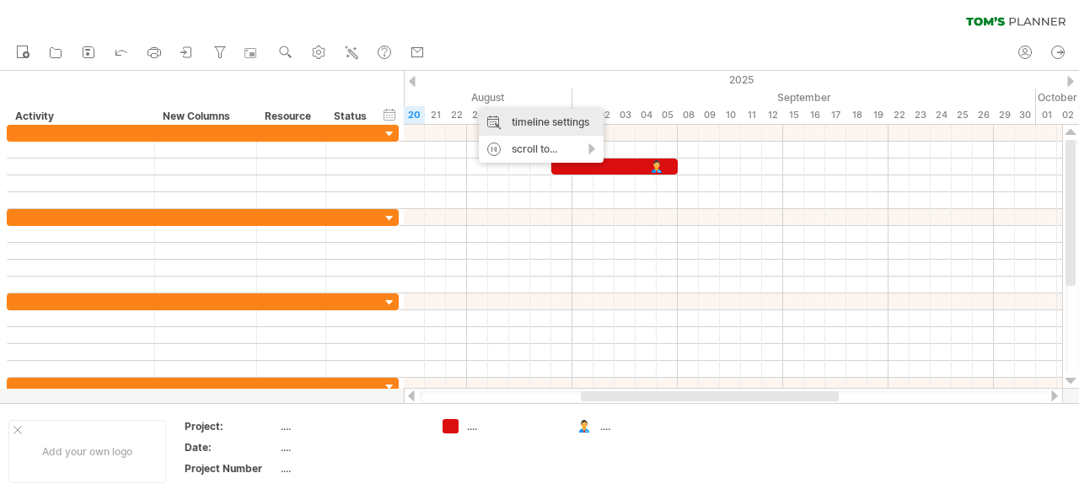
click at [521, 121] on div "timeline settings" at bounding box center [541, 122] width 125 height 27
select select "*"
select select "**"
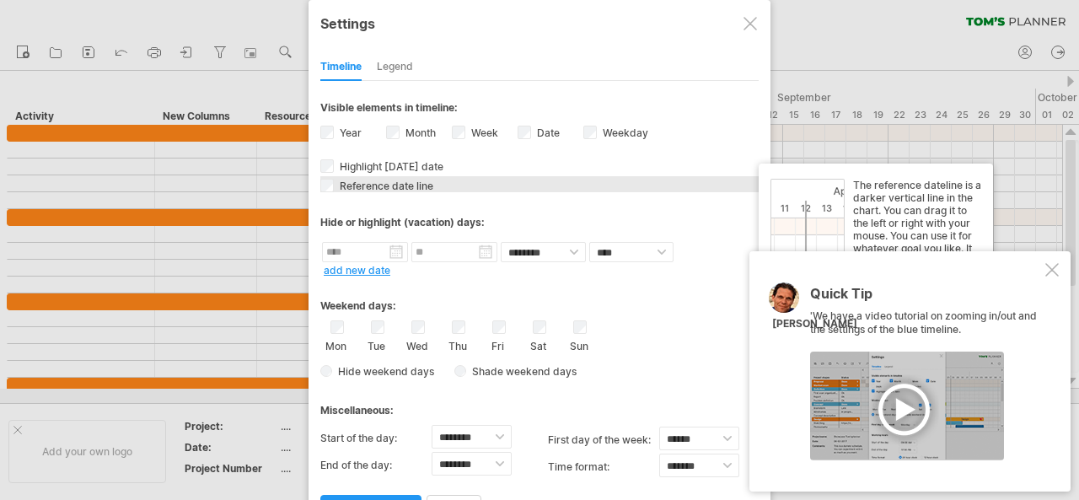
click at [560, 183] on div "Reference date line The reference dateline is a darker vertical line in the cha…" at bounding box center [539, 184] width 438 height 16
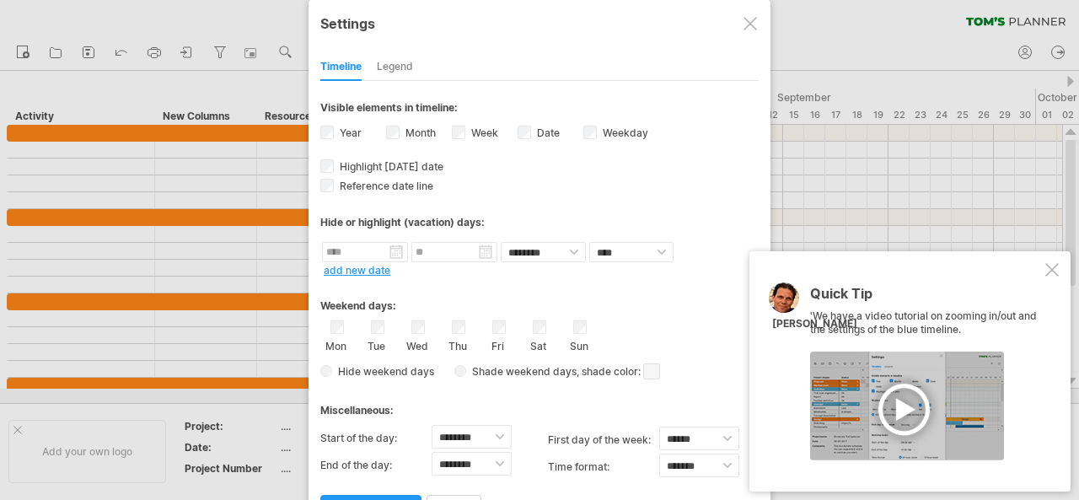
click at [654, 368] on span at bounding box center [651, 371] width 17 height 16
click at [1051, 262] on div "Quick Tip 'We have a video tutorial on zooming in/out and the settings of the b…" at bounding box center [910, 371] width 321 height 240
click at [1053, 268] on div at bounding box center [1051, 269] width 13 height 13
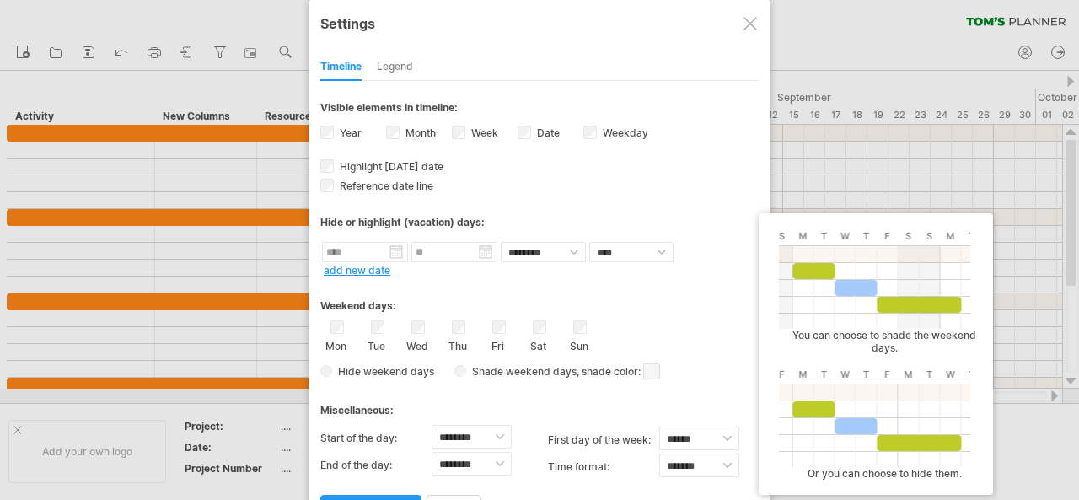
click at [649, 368] on span at bounding box center [651, 371] width 17 height 16
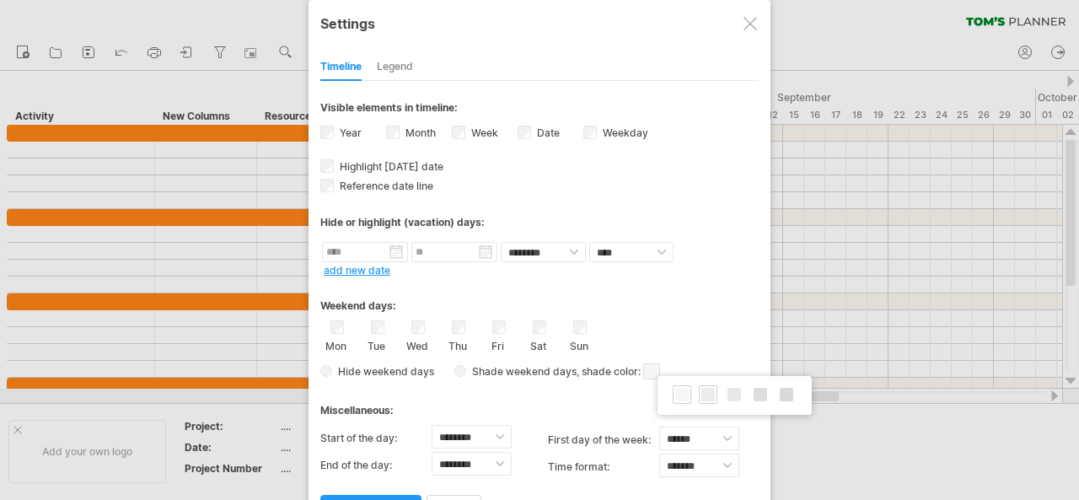
click at [712, 391] on span at bounding box center [707, 394] width 13 height 13
click at [396, 62] on div "Legend" at bounding box center [395, 67] width 36 height 27
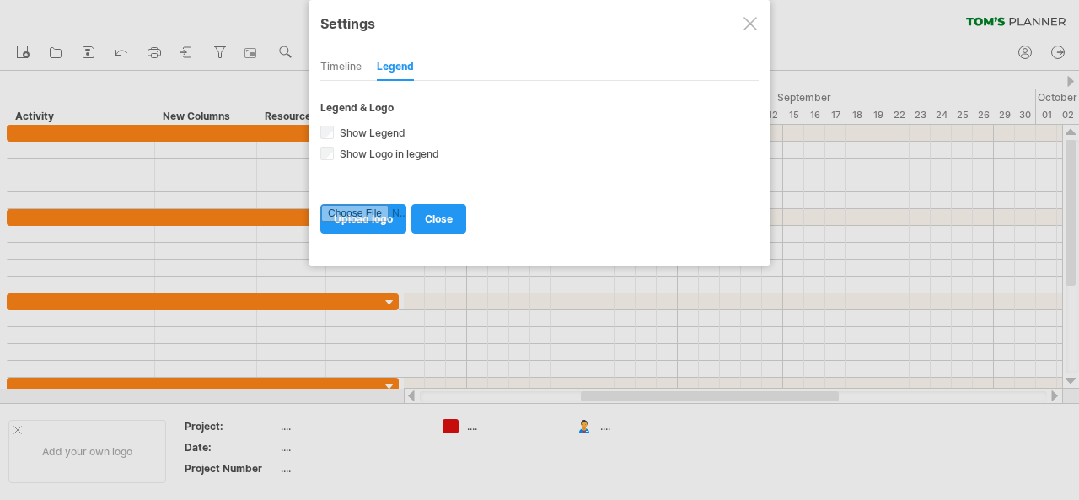
click at [352, 68] on div "Timeline" at bounding box center [340, 67] width 41 height 27
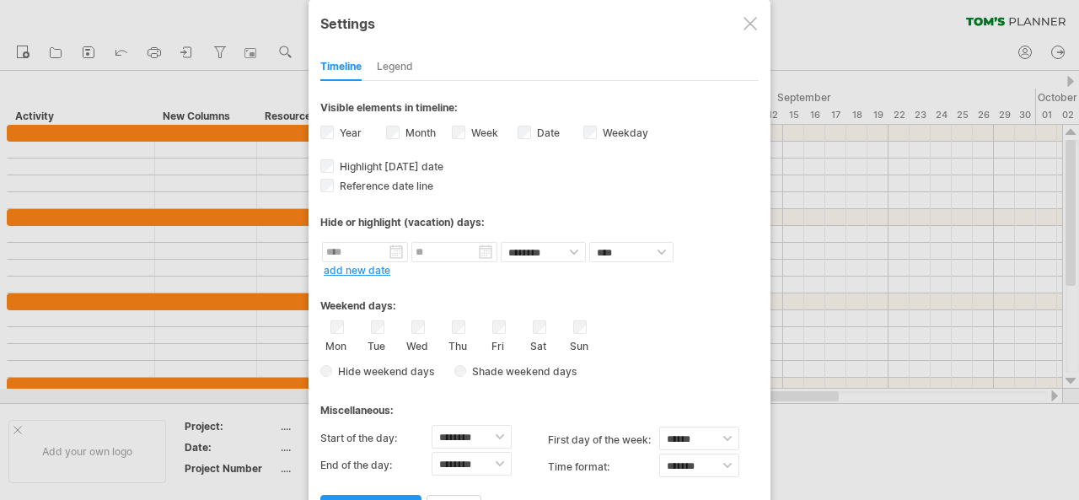
click at [412, 62] on div "Legend" at bounding box center [395, 67] width 36 height 27
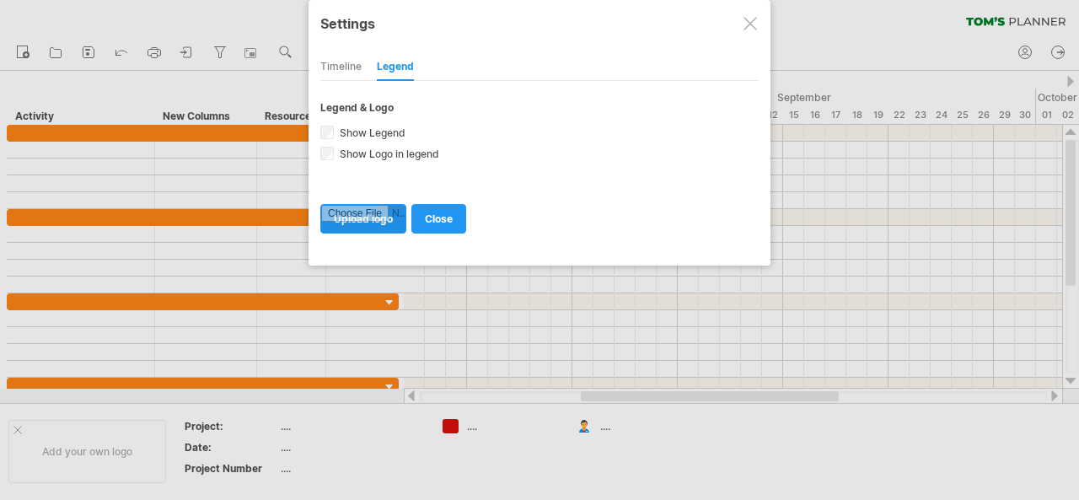
click at [358, 208] on input "file" at bounding box center [363, 219] width 84 height 28
click at [348, 68] on div "Timeline" at bounding box center [340, 67] width 41 height 27
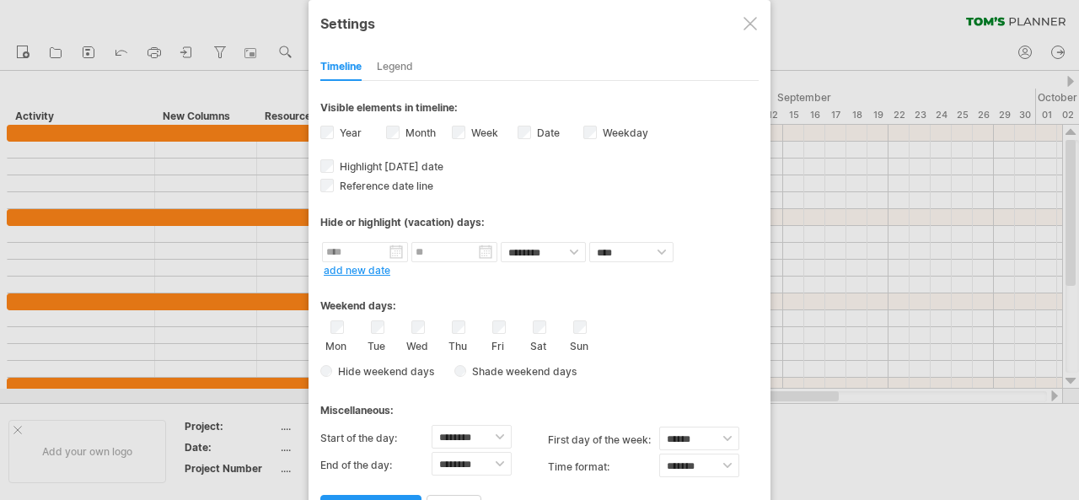
click at [1073, 353] on div at bounding box center [539, 250] width 1079 height 500
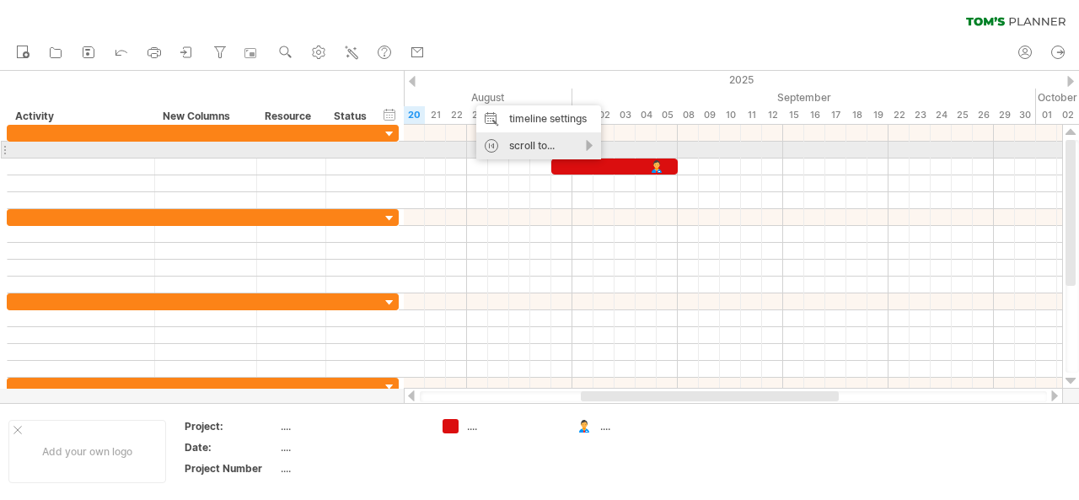
click at [528, 144] on div "scroll to..." at bounding box center [538, 145] width 125 height 27
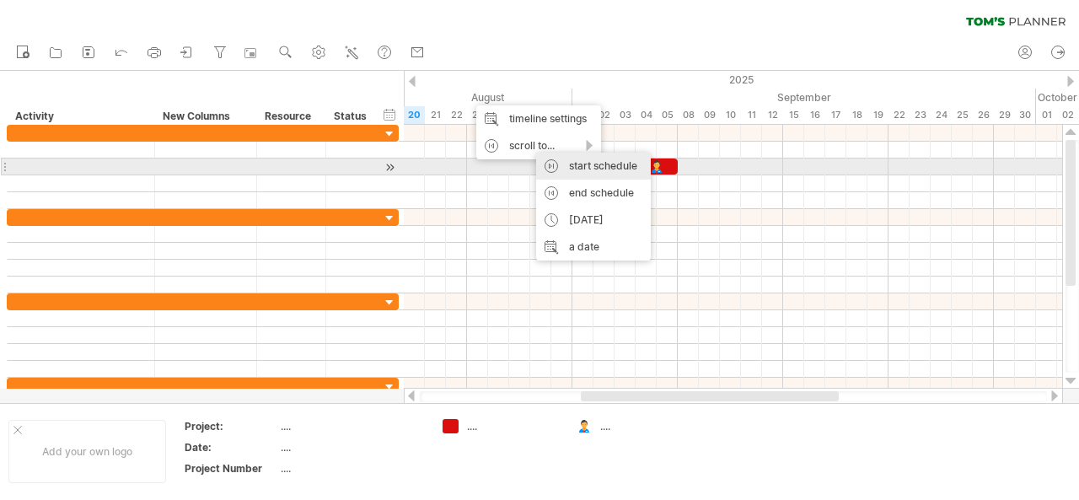
click at [573, 163] on div "start schedule" at bounding box center [593, 166] width 115 height 27
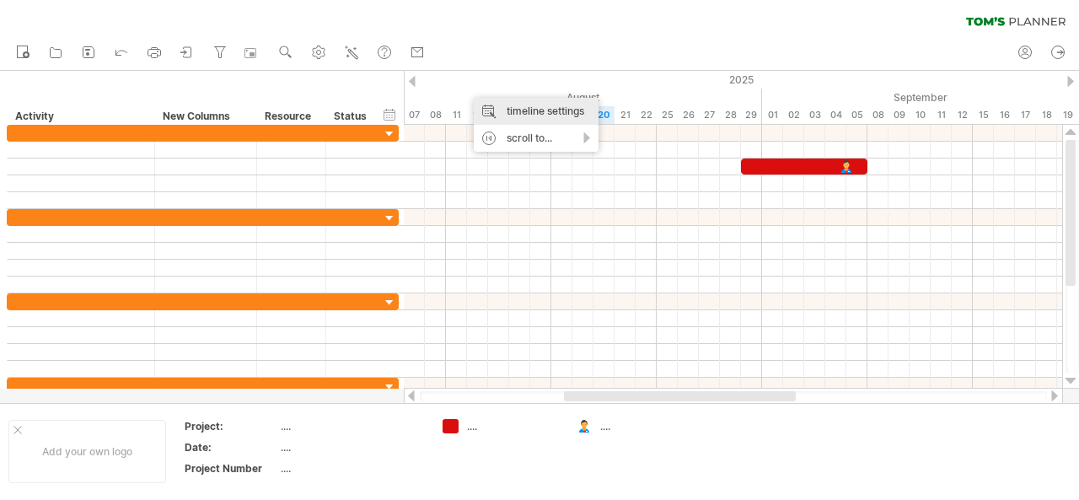
click at [515, 116] on div "timeline settings" at bounding box center [536, 111] width 125 height 27
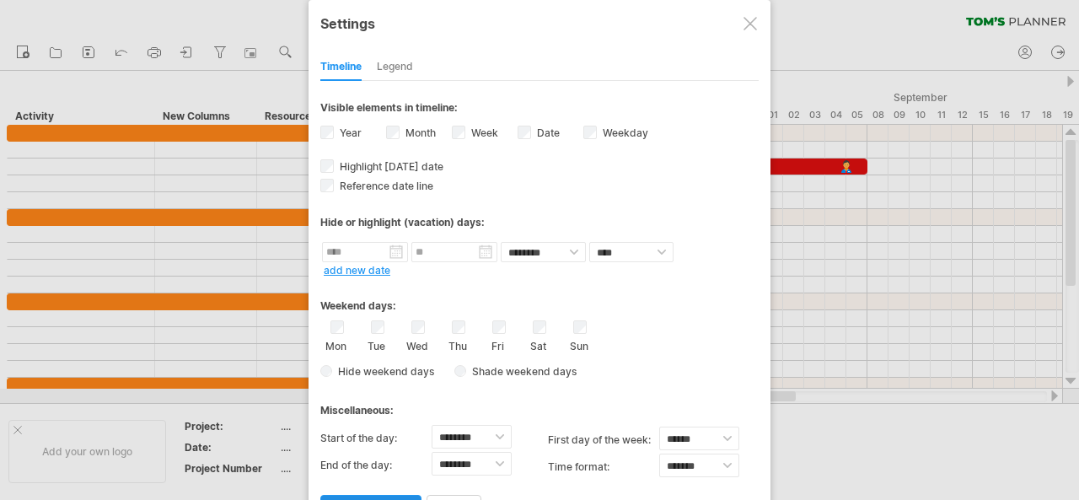
click at [386, 499] on span "apply changes" at bounding box center [371, 509] width 74 height 13
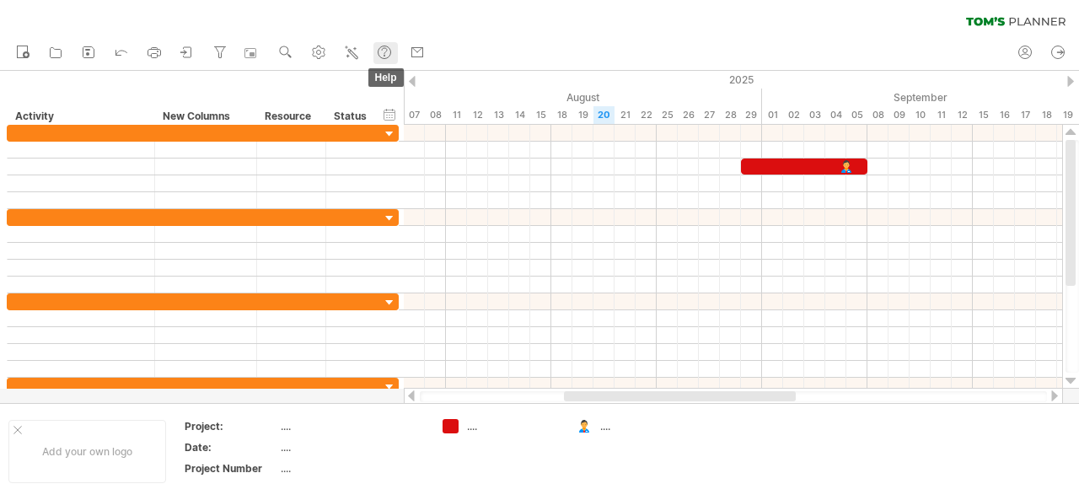
click at [386, 51] on use at bounding box center [384, 52] width 17 height 17
